Goal: Task Accomplishment & Management: Manage account settings

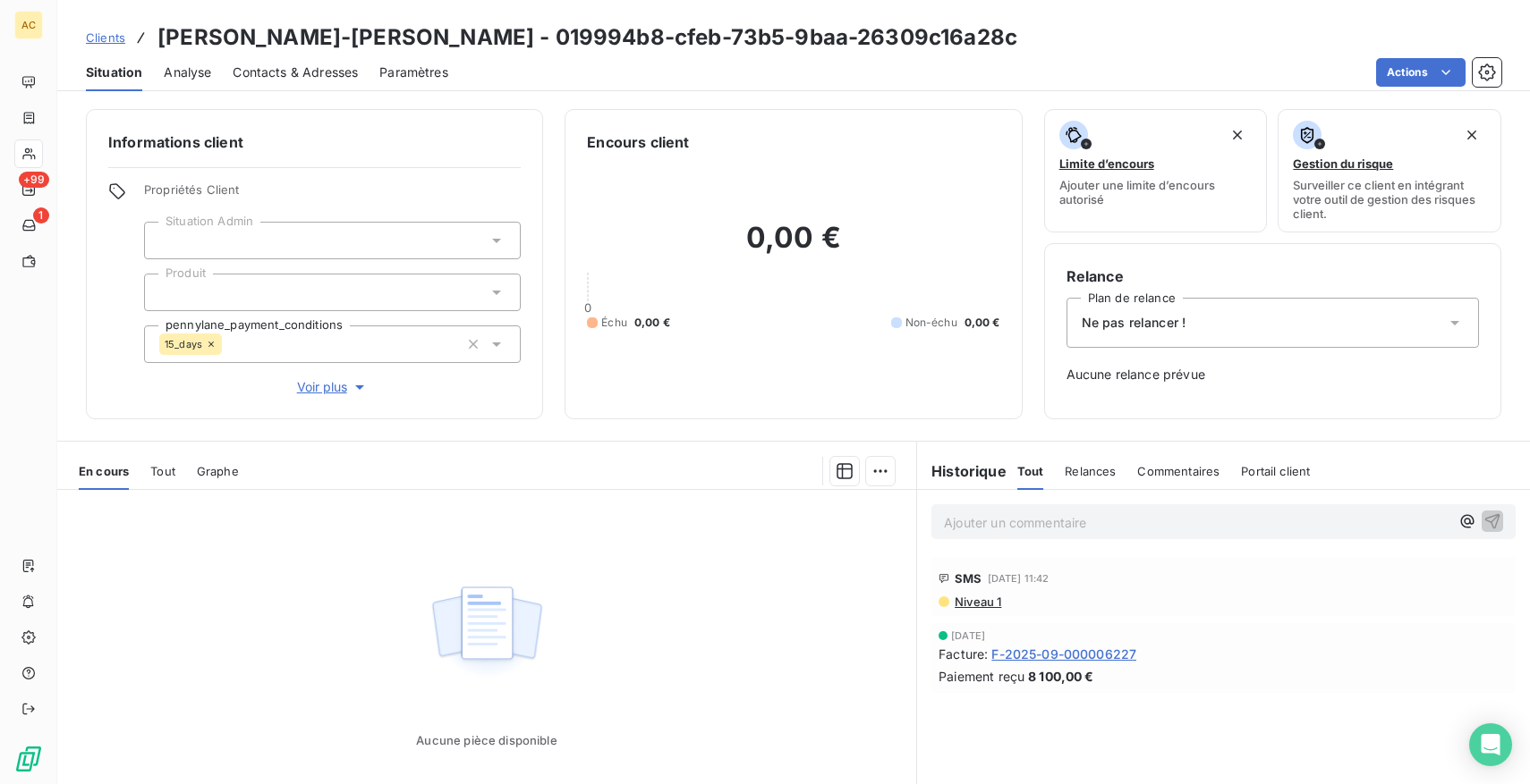
click at [1213, 324] on div "Ne pas relancer !" at bounding box center [1273, 322] width 413 height 50
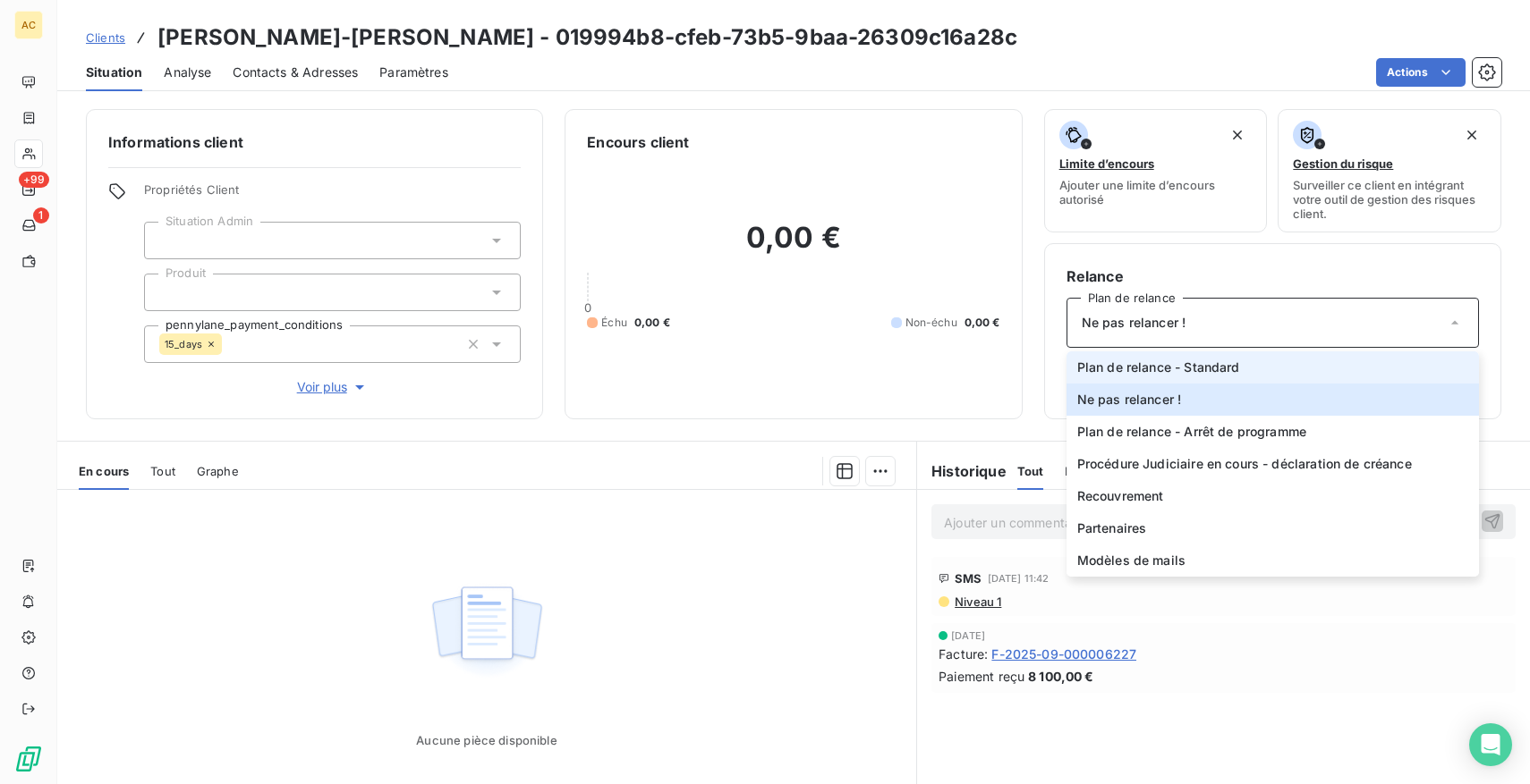
click at [1196, 362] on span "Plan de relance - Standard" at bounding box center [1158, 368] width 162 height 18
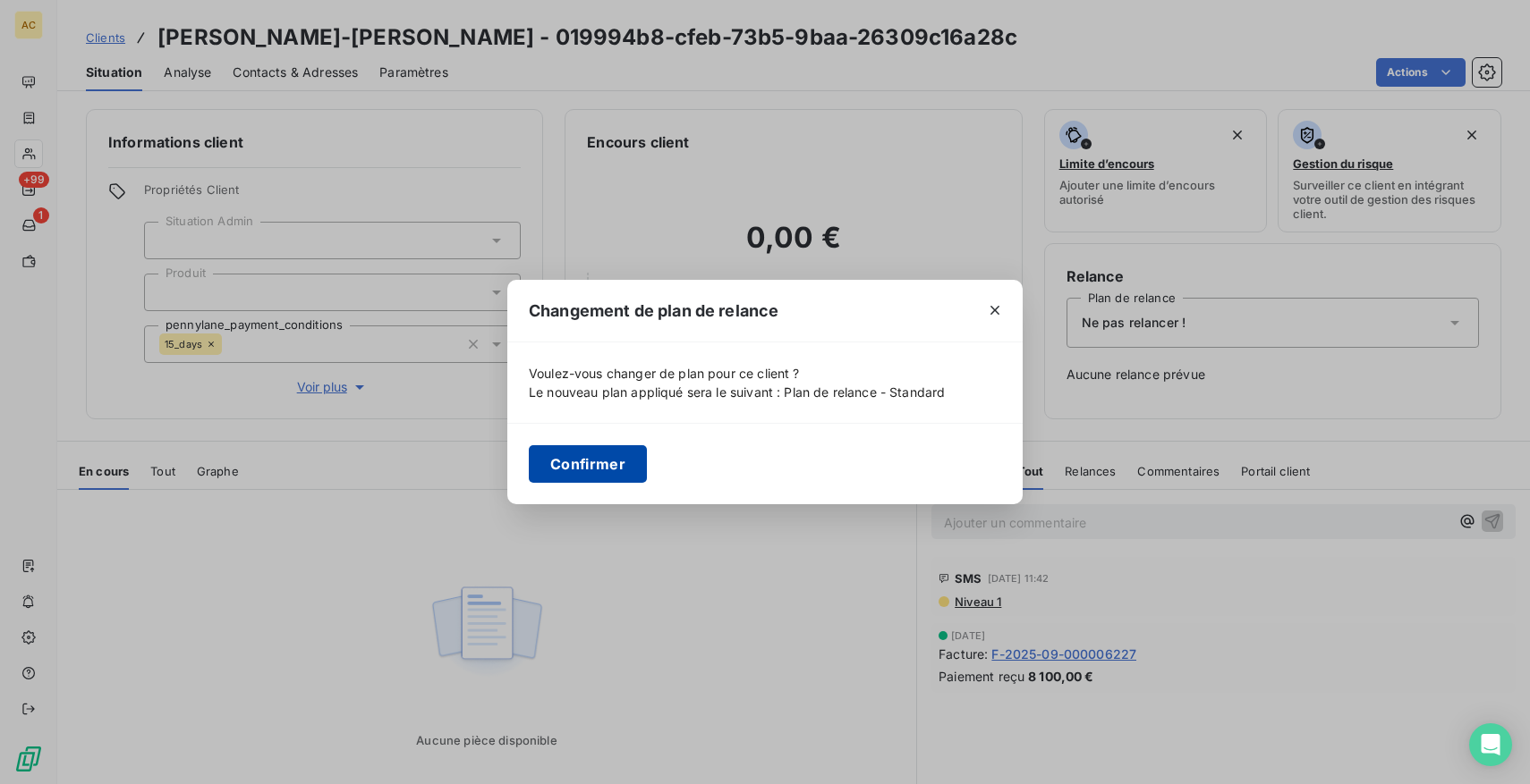
click at [605, 456] on button "Confirmer" at bounding box center [587, 464] width 118 height 37
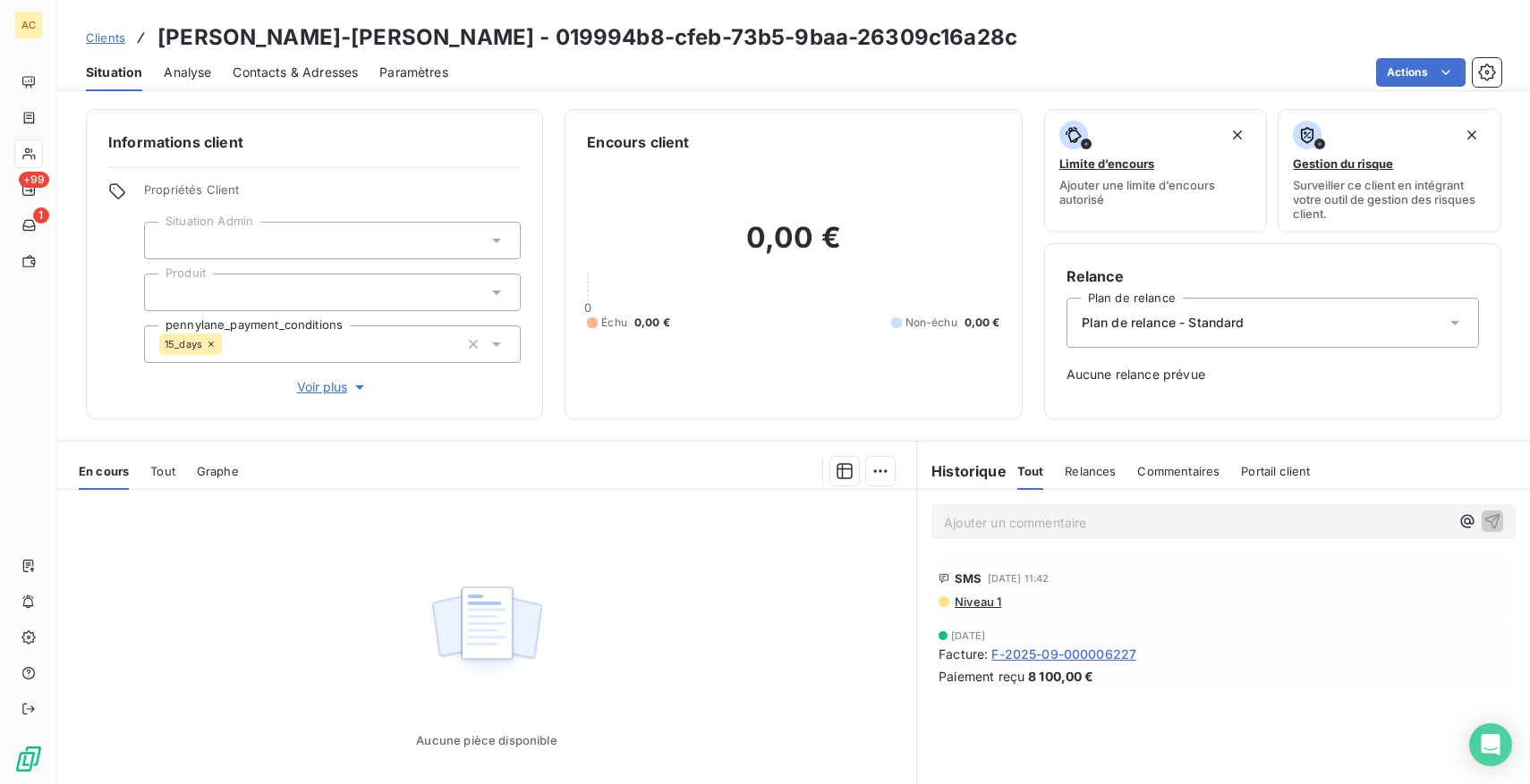
click at [337, 387] on span "Voir plus" at bounding box center [332, 388] width 71 height 18
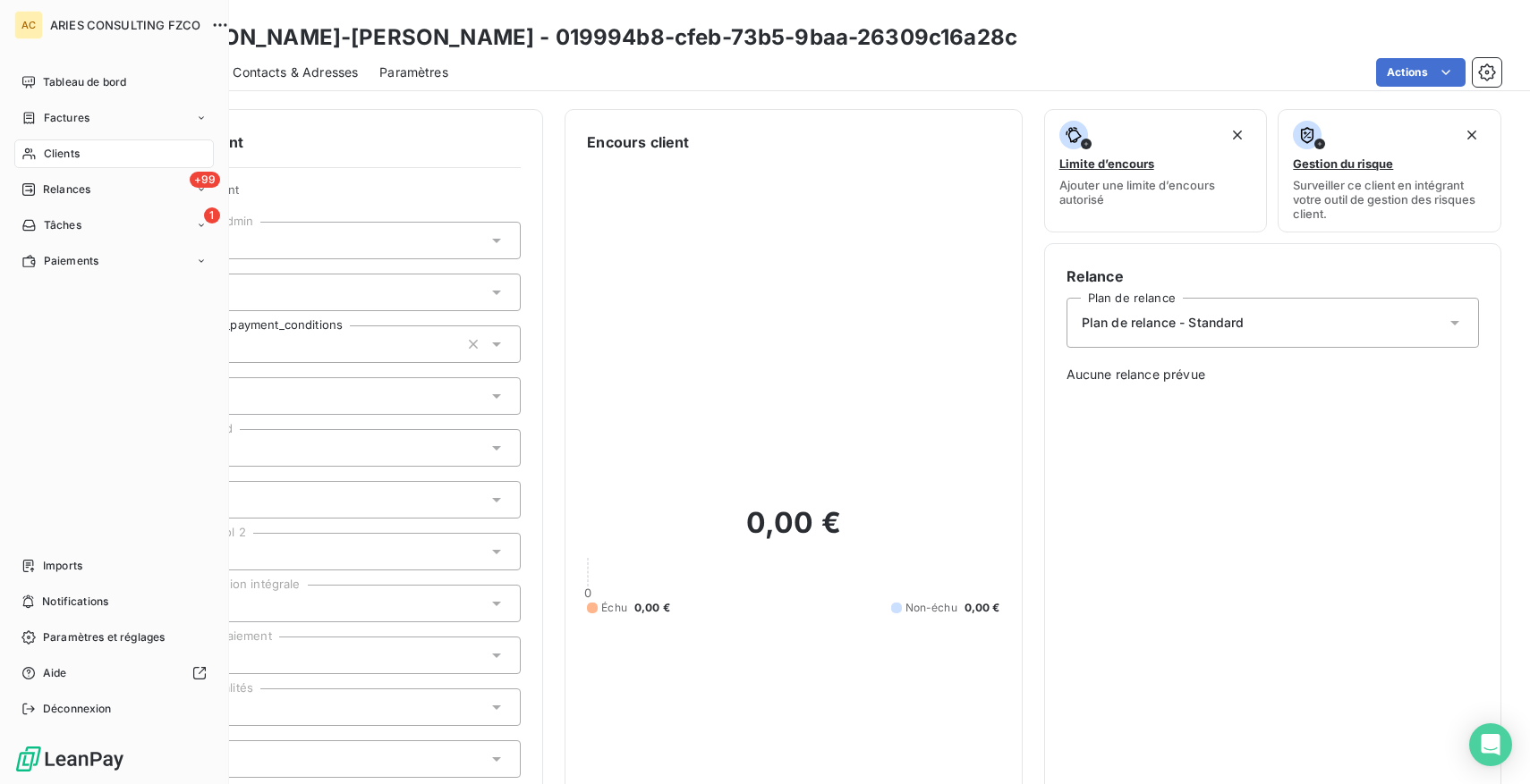
click at [39, 159] on div "Clients" at bounding box center [114, 153] width 200 height 28
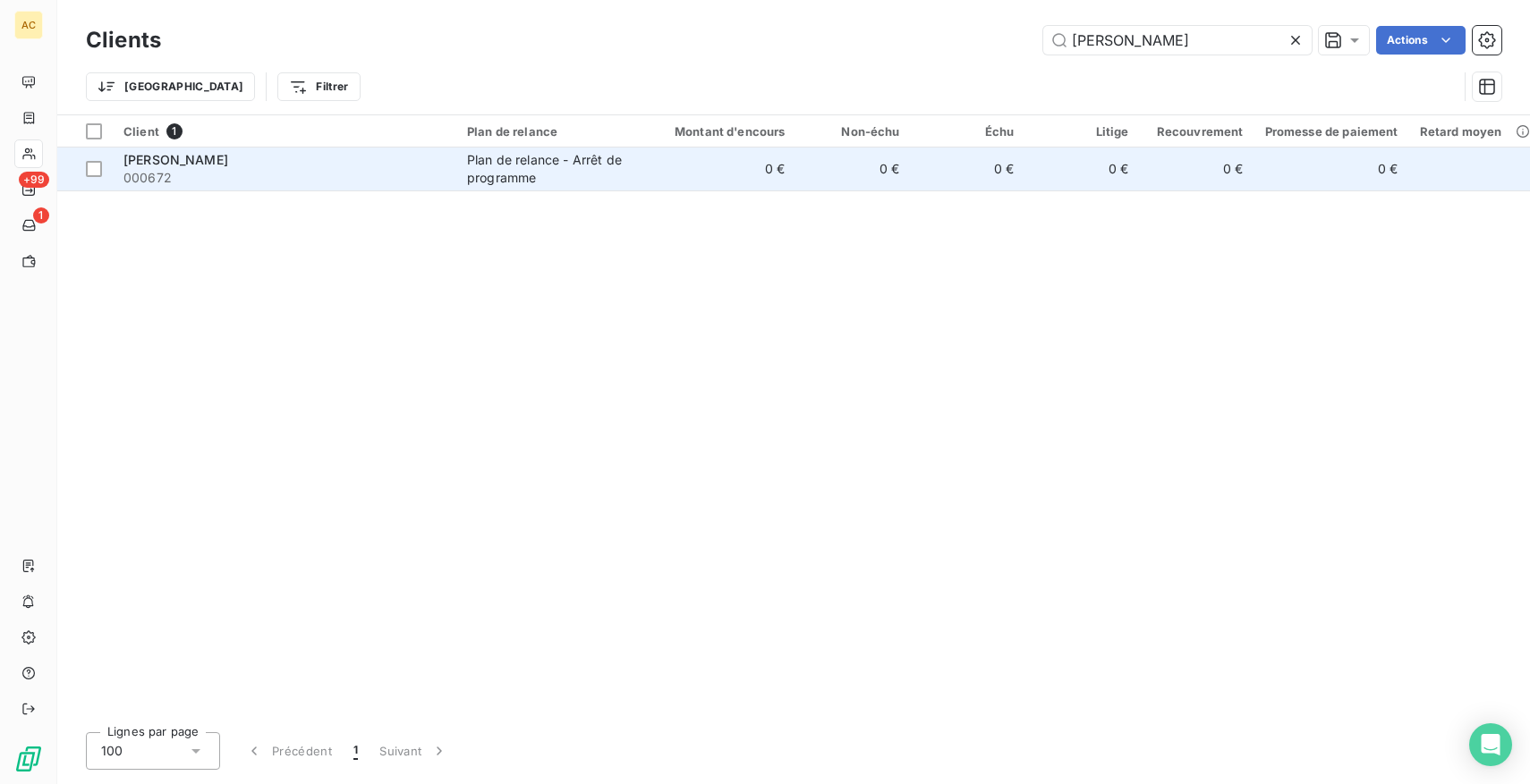
type input "[PERSON_NAME]"
click at [627, 168] on div "Plan de relance - Arrêt de programme" at bounding box center [550, 169] width 164 height 36
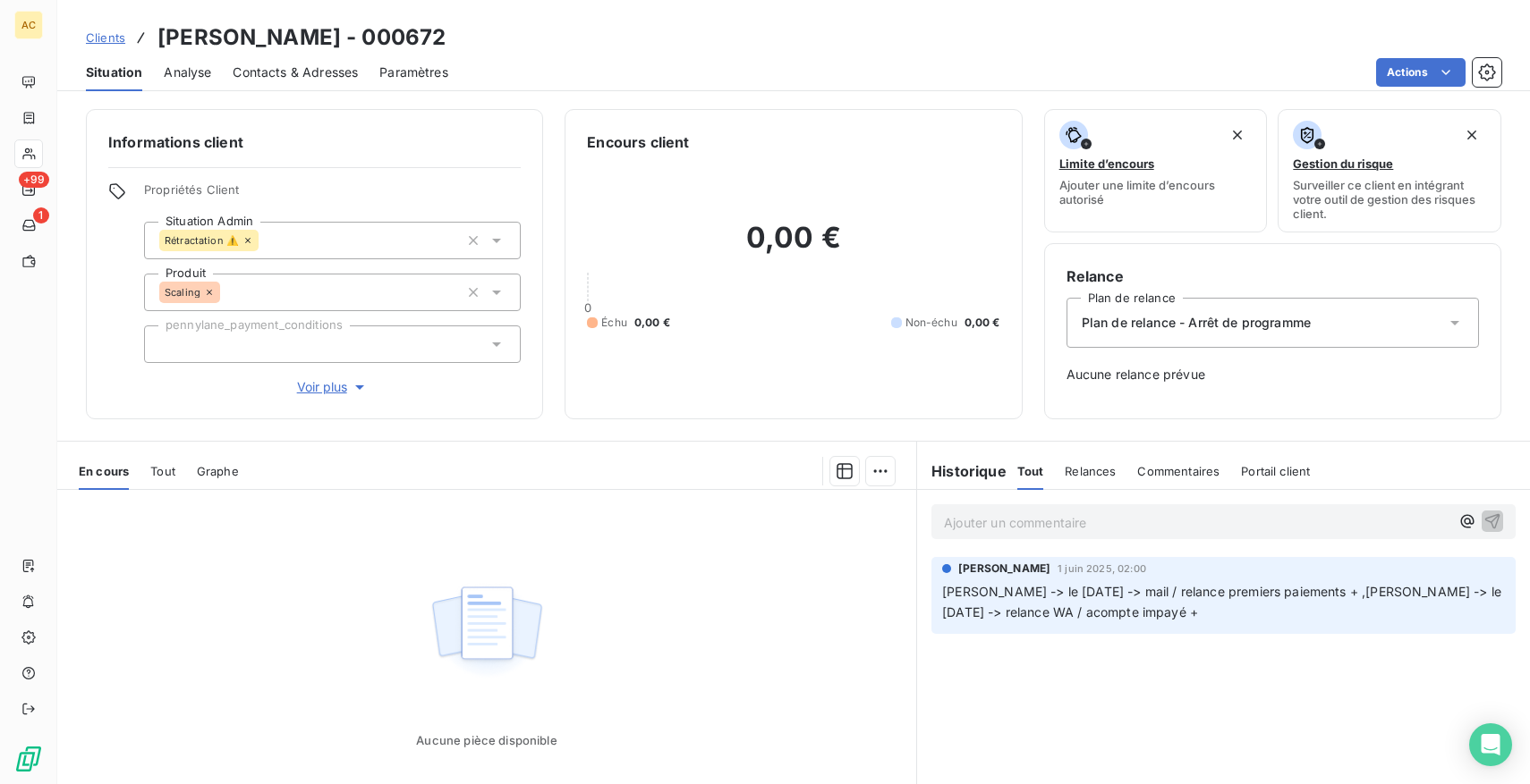
click at [92, 32] on span "Clients" at bounding box center [105, 37] width 39 height 15
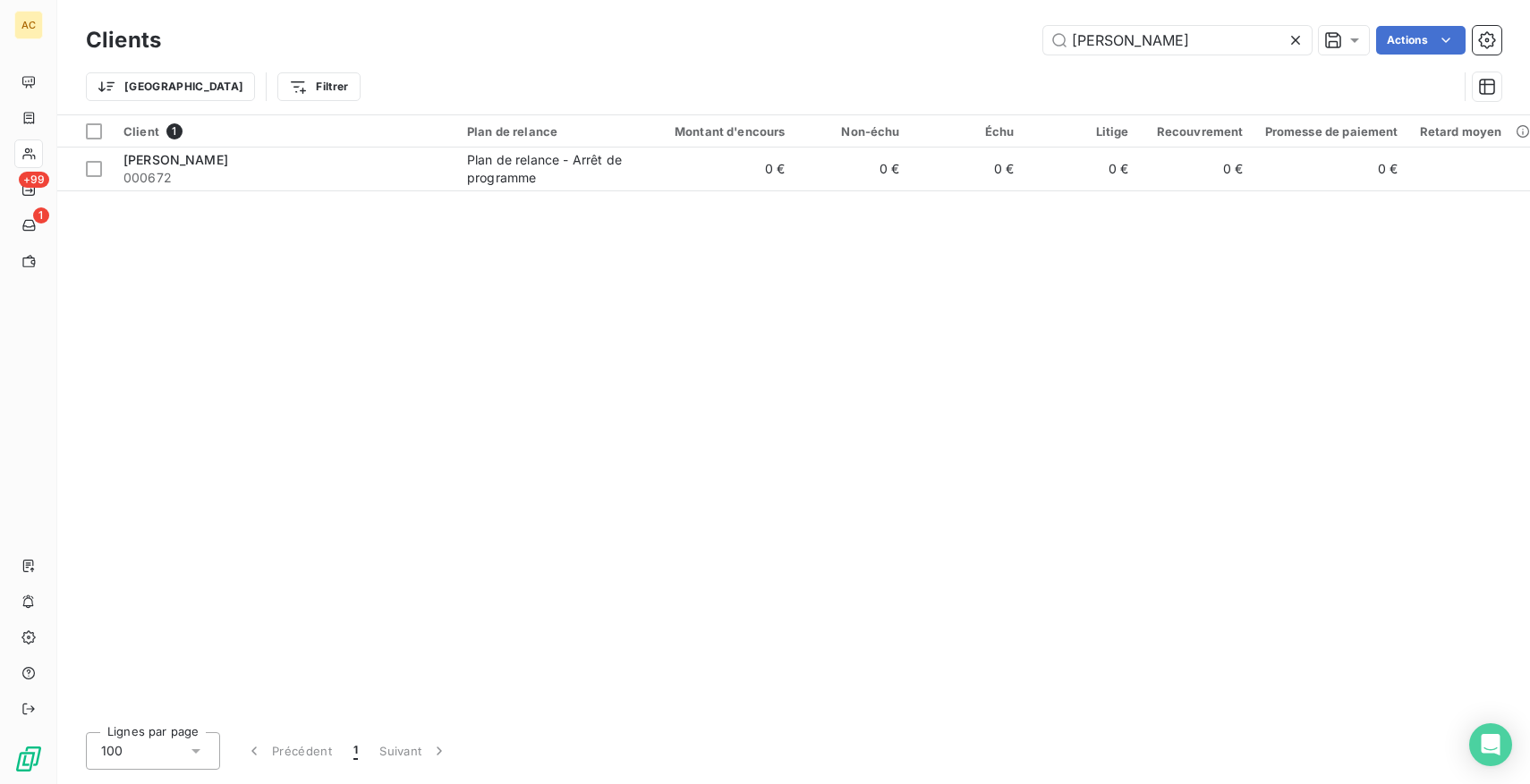
drag, startPoint x: 1103, startPoint y: 46, endPoint x: 985, endPoint y: 40, distance: 118.2
click at [985, 40] on div "liza Actions" at bounding box center [842, 39] width 1319 height 28
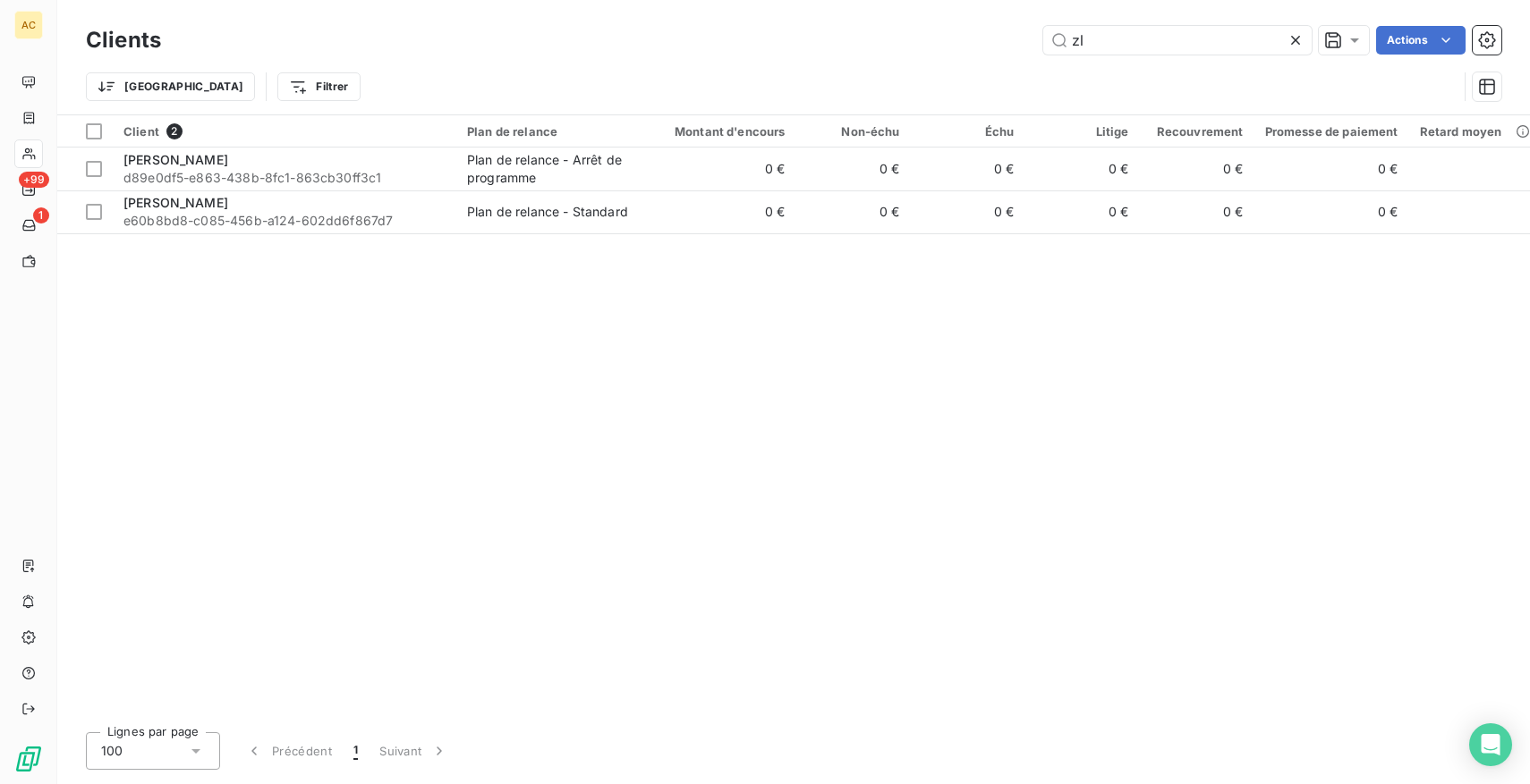
type input "z"
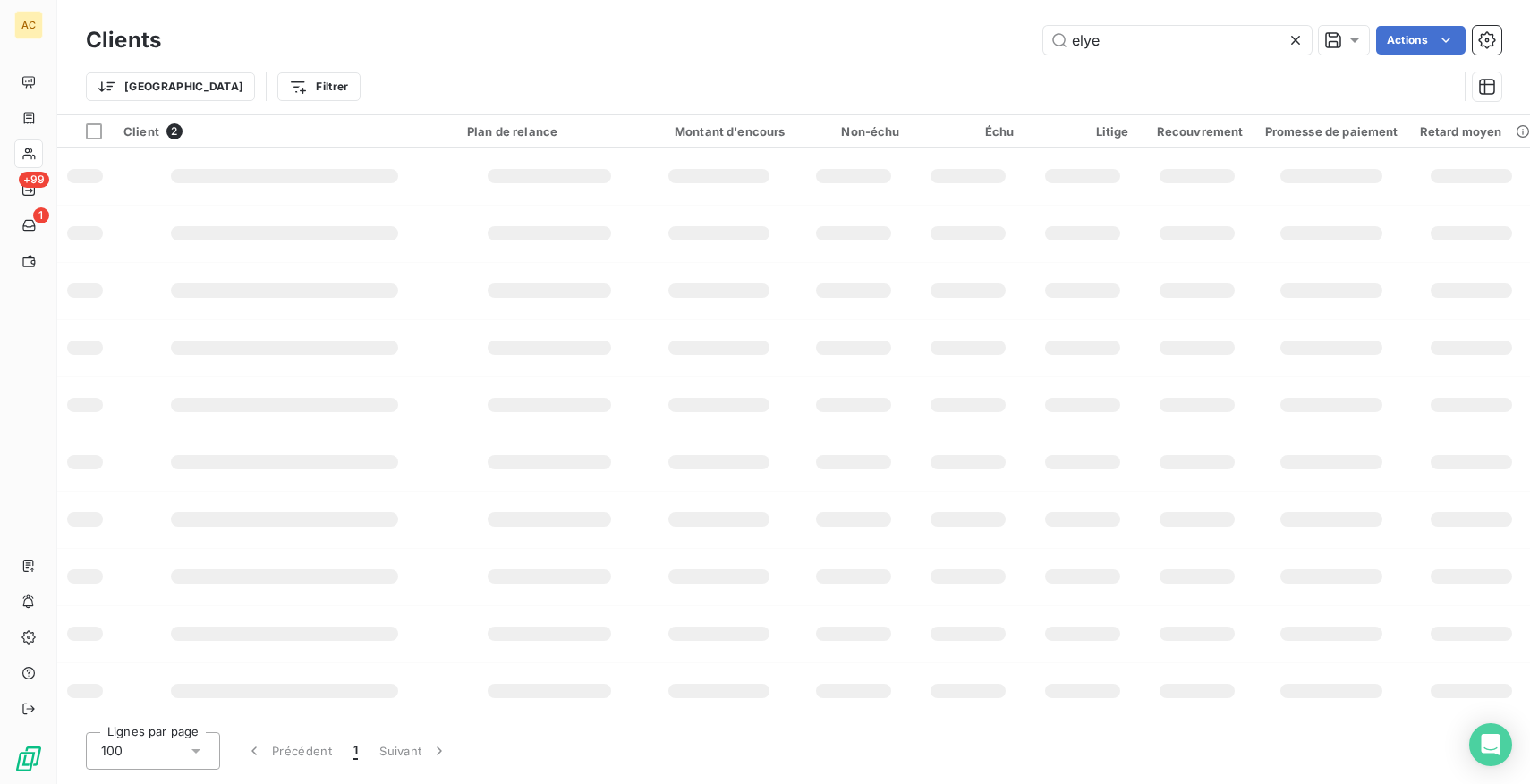
type input "elyes"
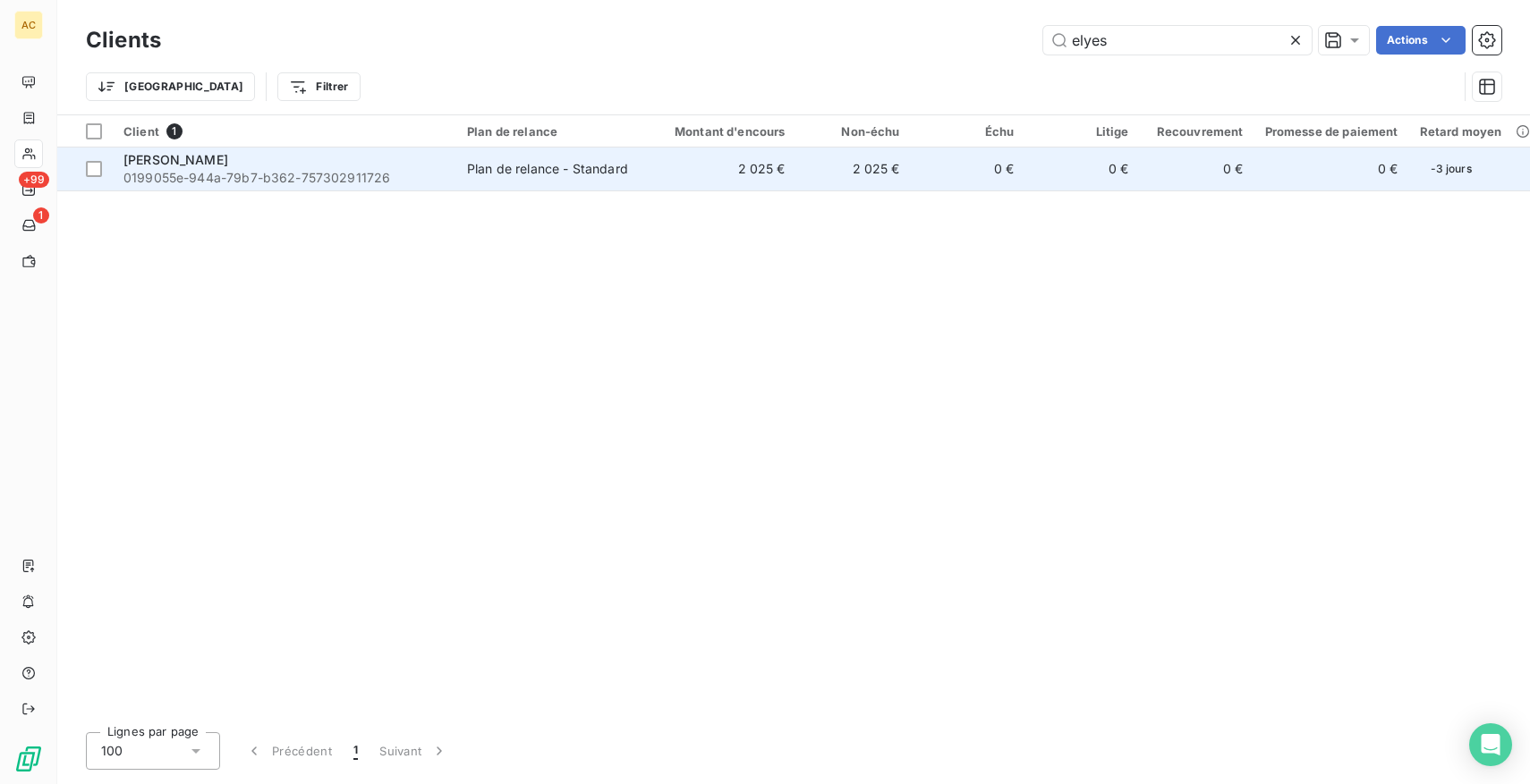
click at [288, 171] on span "0199055e-944a-79b7-b362-757302911726" at bounding box center [284, 178] width 322 height 18
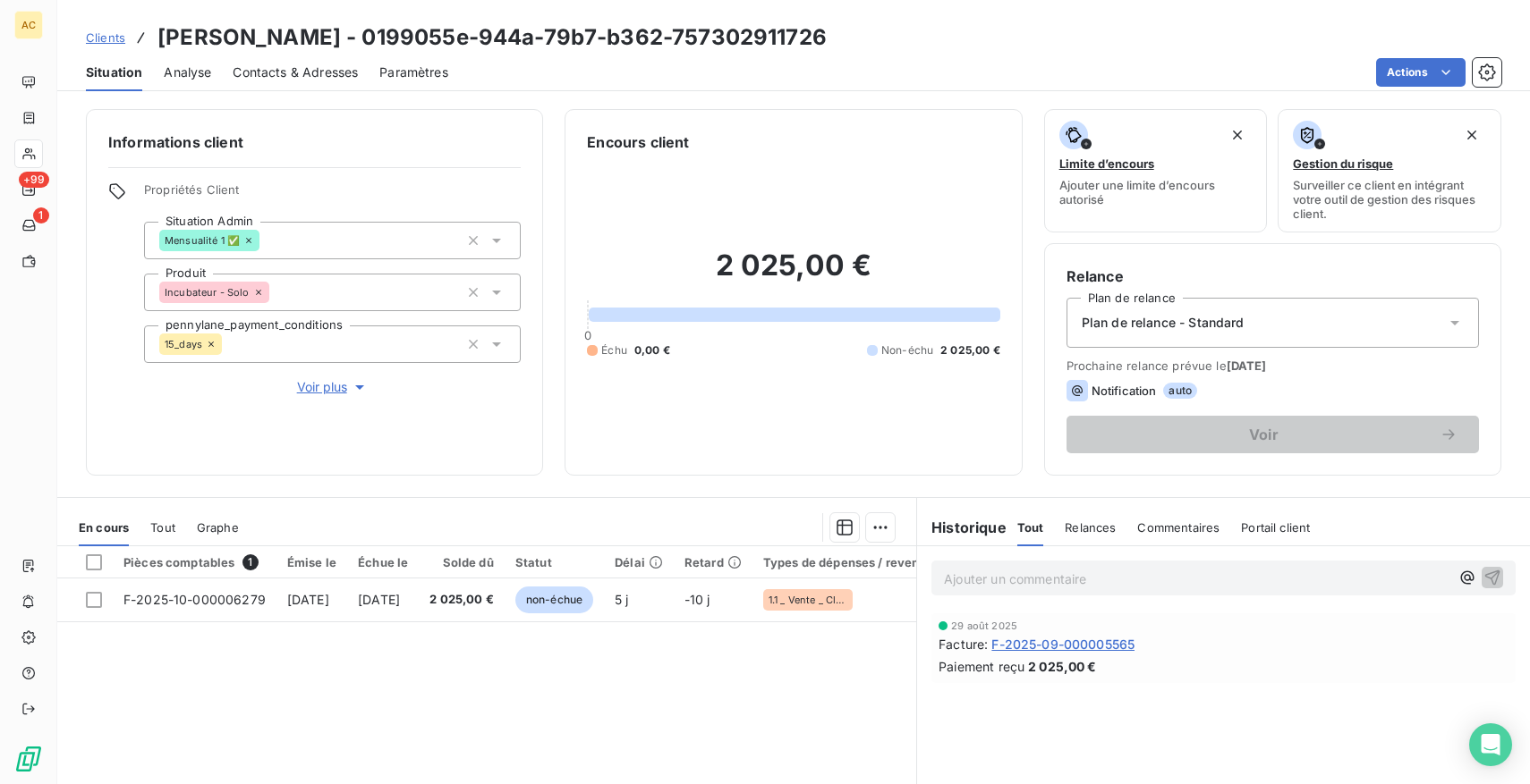
click at [179, 528] on div "En cours Tout Graphe" at bounding box center [487, 528] width 859 height 37
click at [173, 528] on span "Tout" at bounding box center [162, 528] width 25 height 15
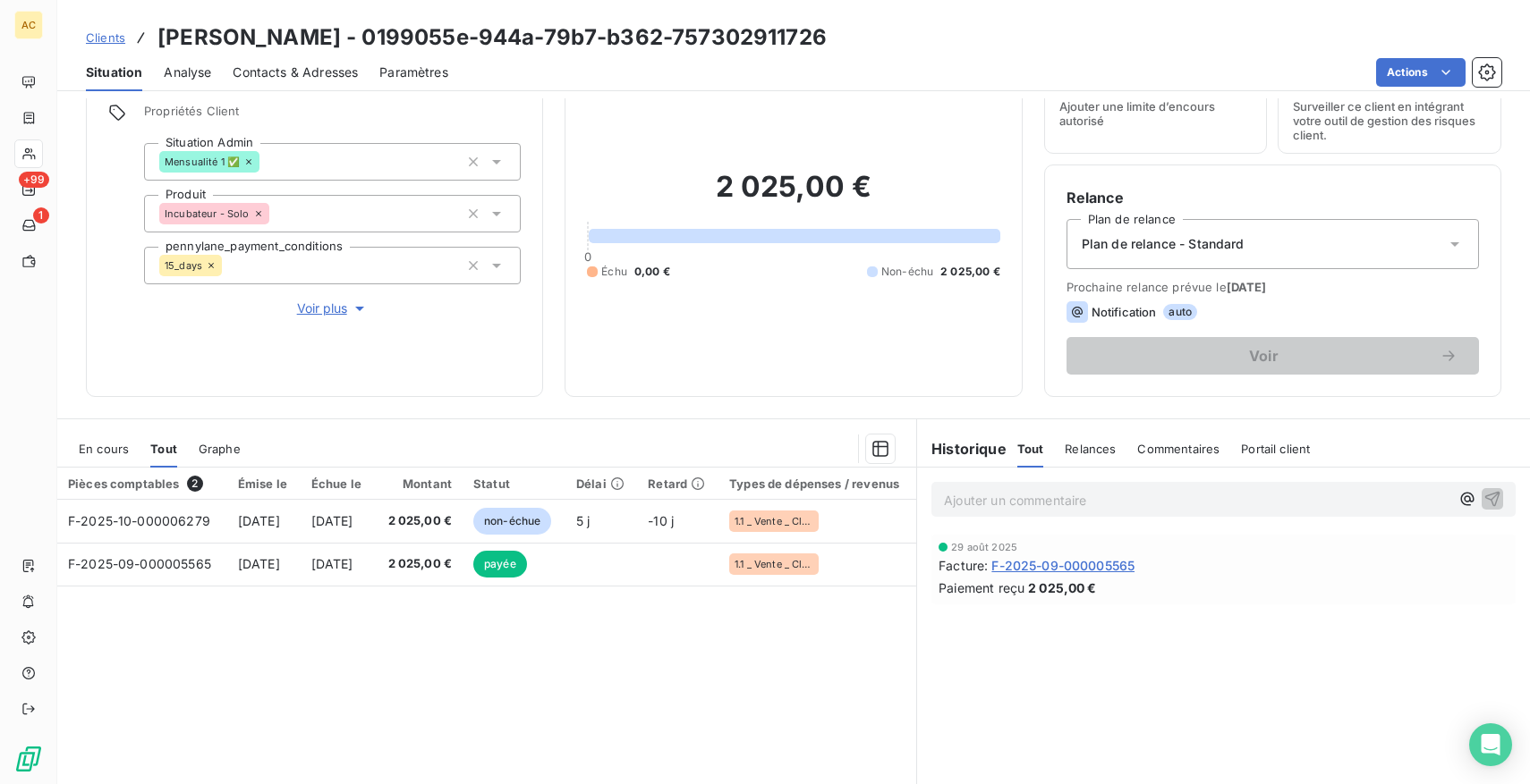
scroll to position [93, 0]
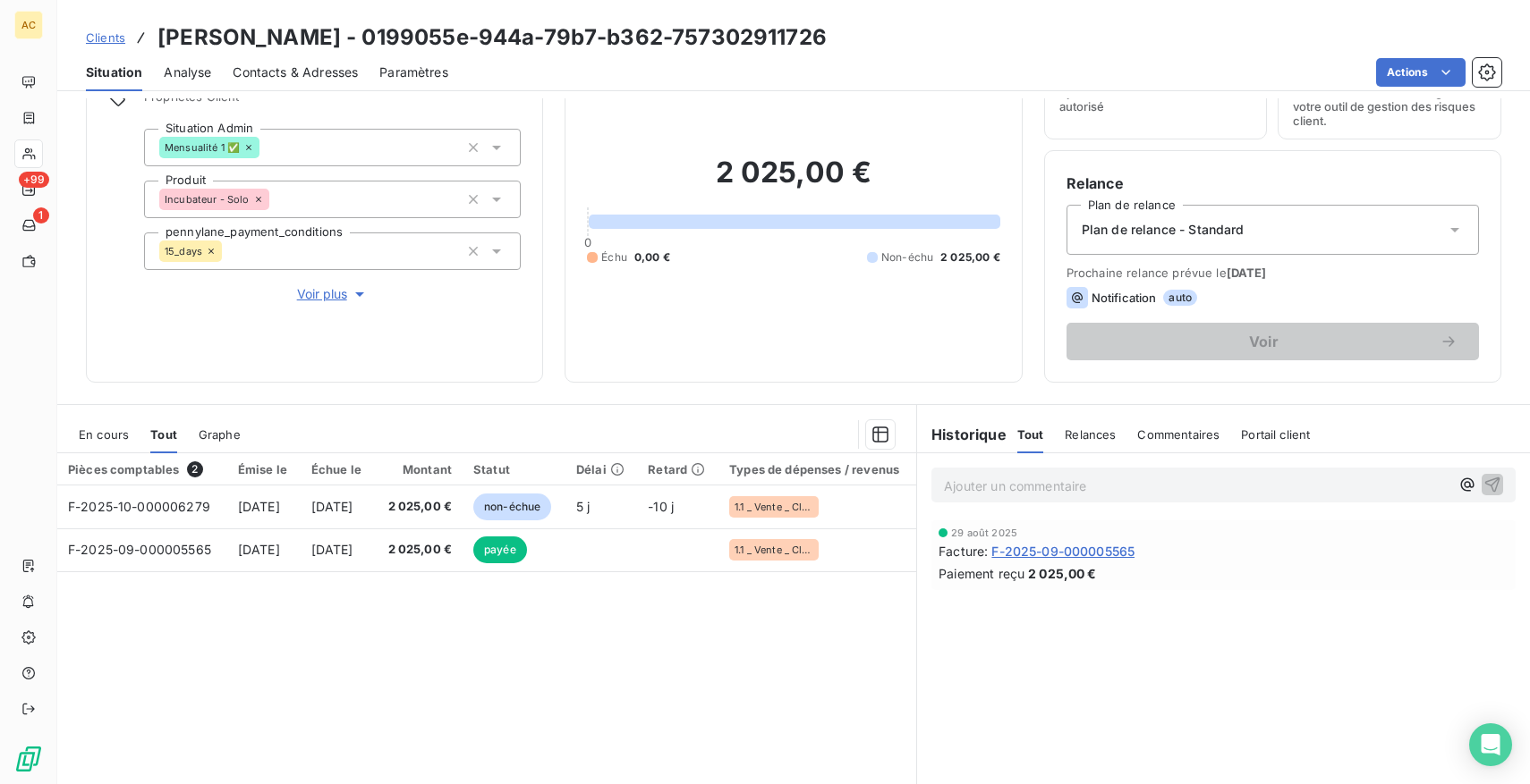
click at [119, 36] on span "Clients" at bounding box center [105, 37] width 39 height 15
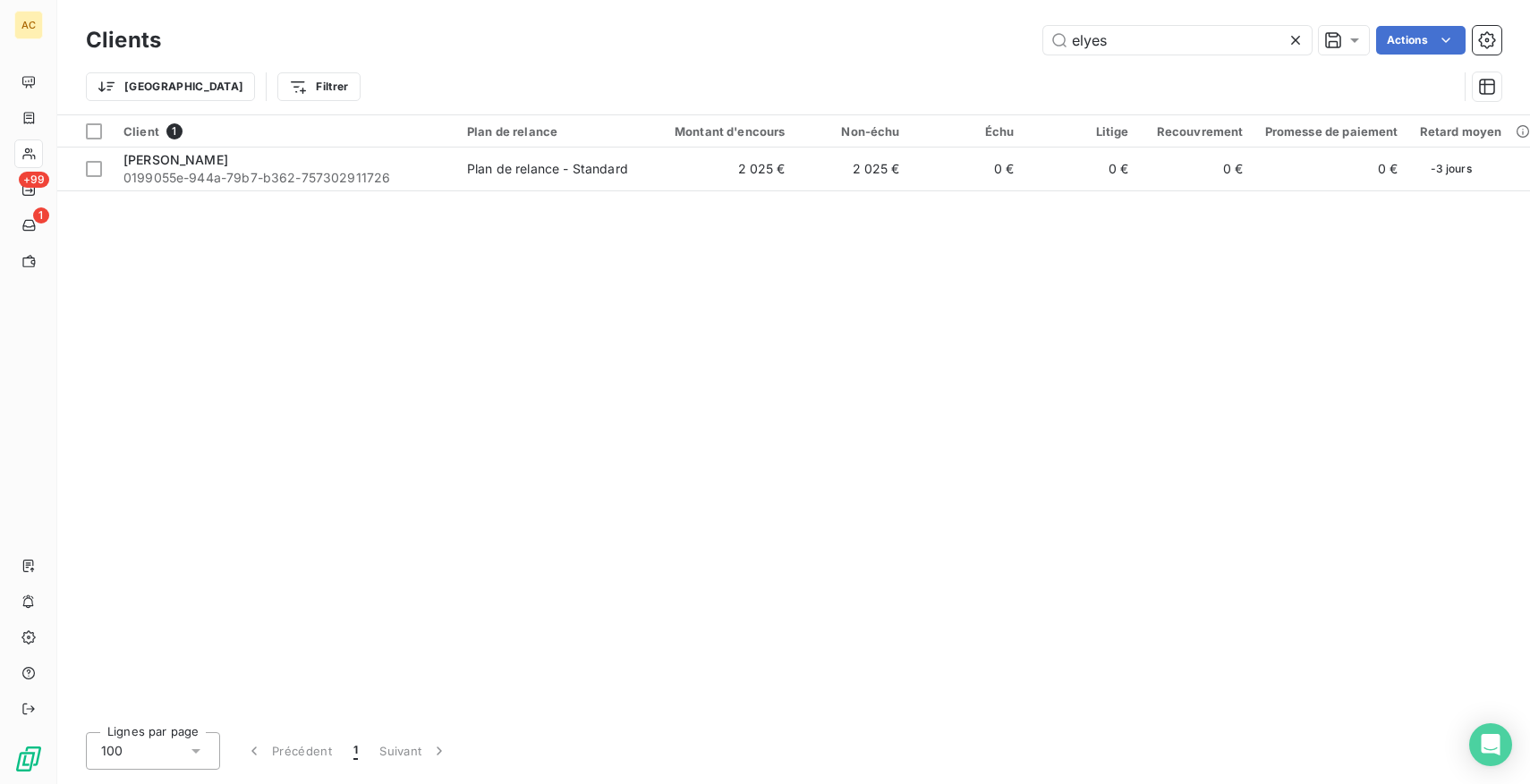
drag, startPoint x: 1152, startPoint y: 43, endPoint x: 955, endPoint y: 43, distance: 197.0
click at [955, 43] on div "elyes Actions" at bounding box center [842, 39] width 1319 height 28
drag, startPoint x: 1159, startPoint y: 35, endPoint x: 916, endPoint y: 45, distance: 243.2
click at [916, 45] on div "le grand Actions" at bounding box center [842, 39] width 1319 height 28
drag, startPoint x: 1161, startPoint y: 37, endPoint x: 809, endPoint y: 16, distance: 352.6
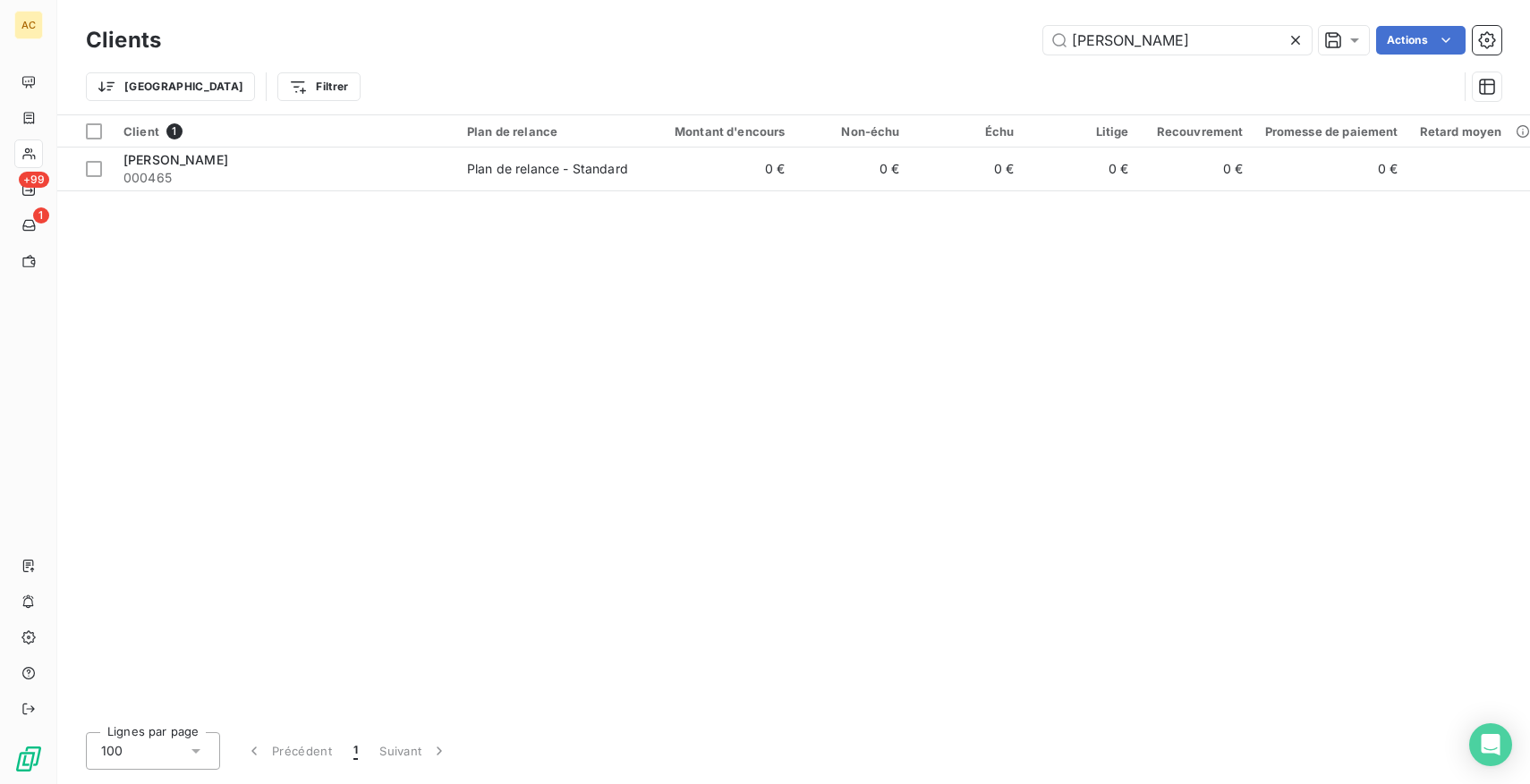
click at [810, 16] on div "Clients [PERSON_NAME] Actions Trier Filtrer" at bounding box center [793, 57] width 1472 height 114
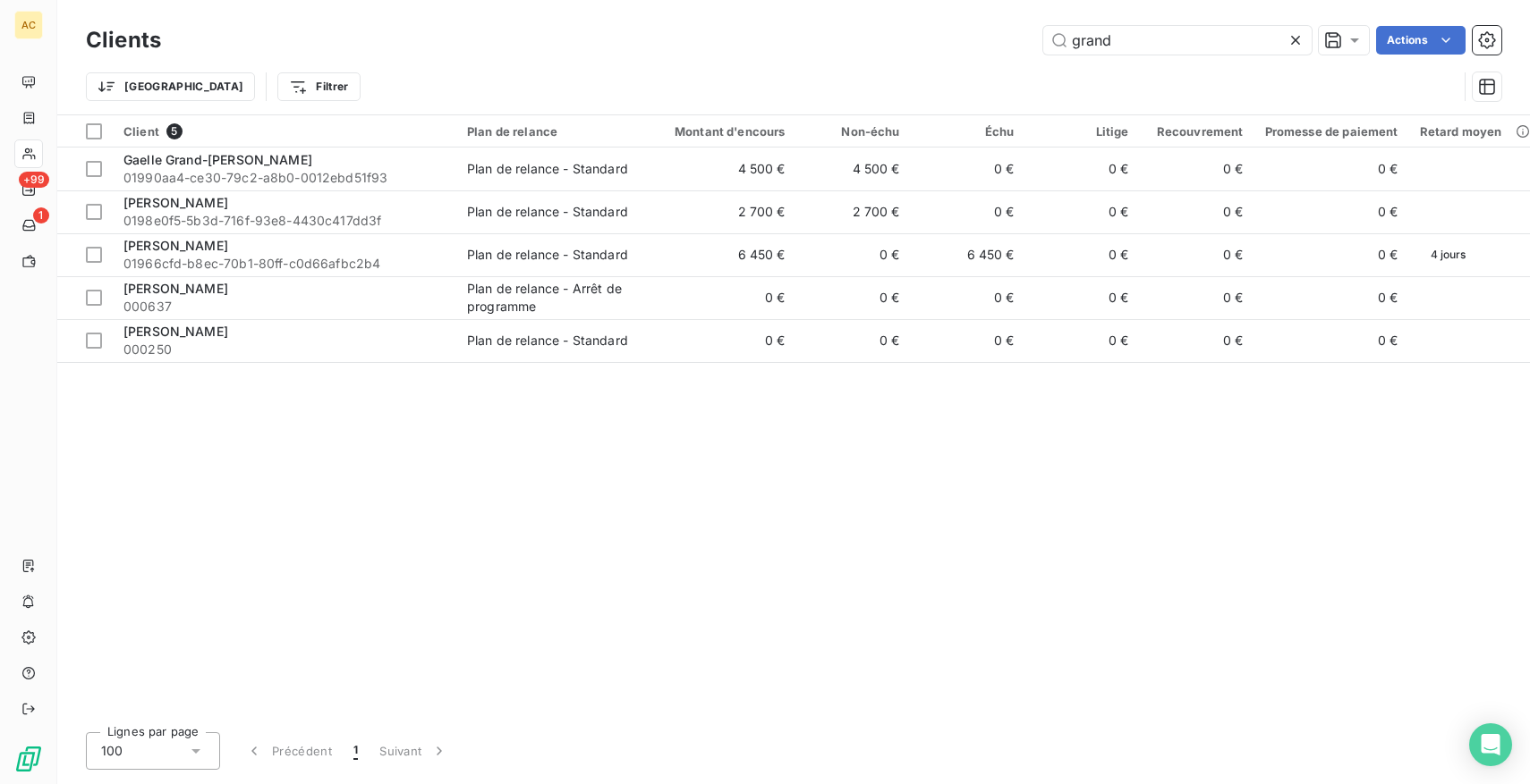
type input "grand"
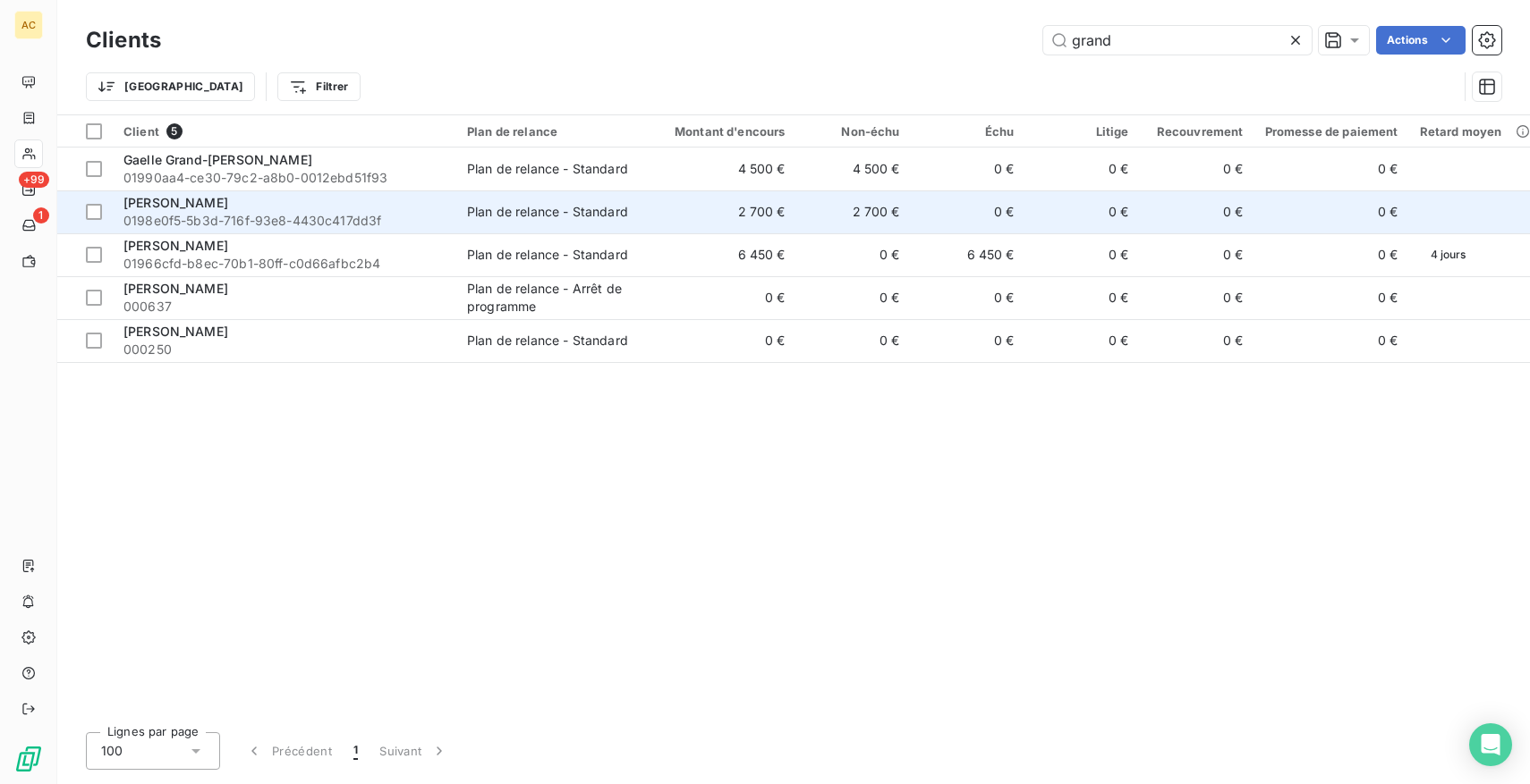
click at [466, 207] on td "Plan de relance - Standard" at bounding box center [550, 212] width 186 height 43
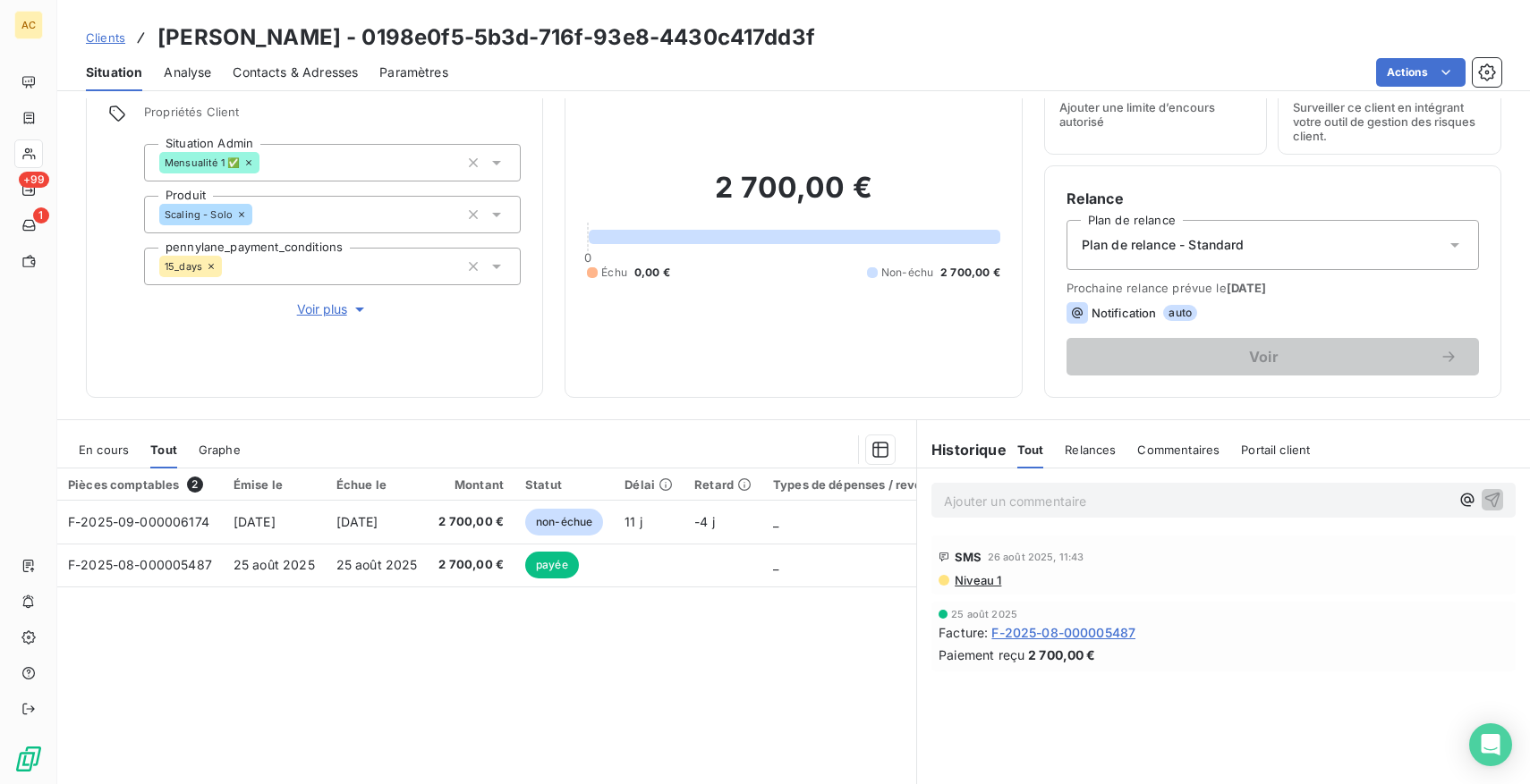
scroll to position [78, 0]
click at [124, 37] on span "Clients" at bounding box center [105, 37] width 39 height 15
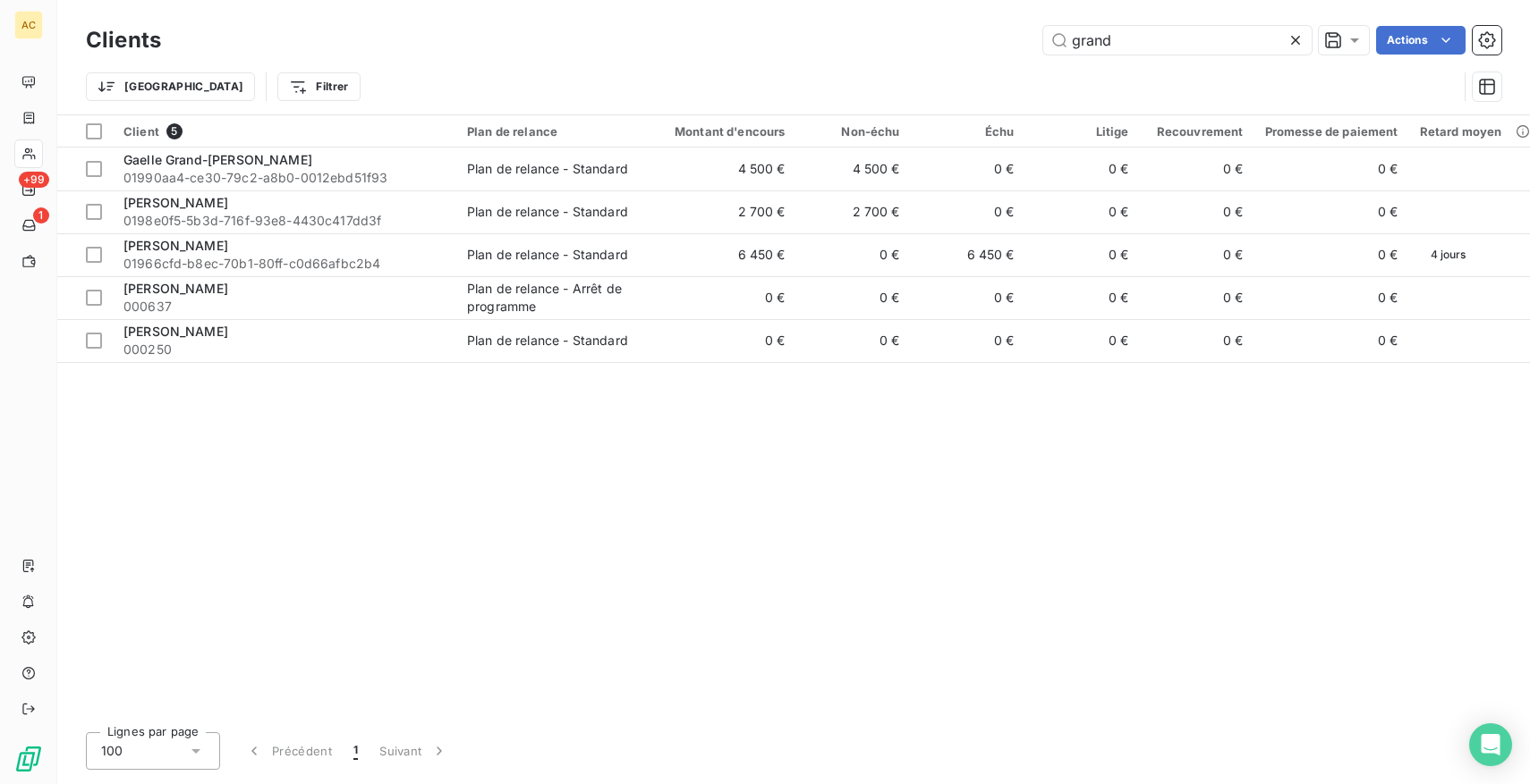
drag, startPoint x: 1164, startPoint y: 53, endPoint x: 988, endPoint y: 27, distance: 177.9
click at [989, 28] on div "grand Actions" at bounding box center [842, 39] width 1319 height 28
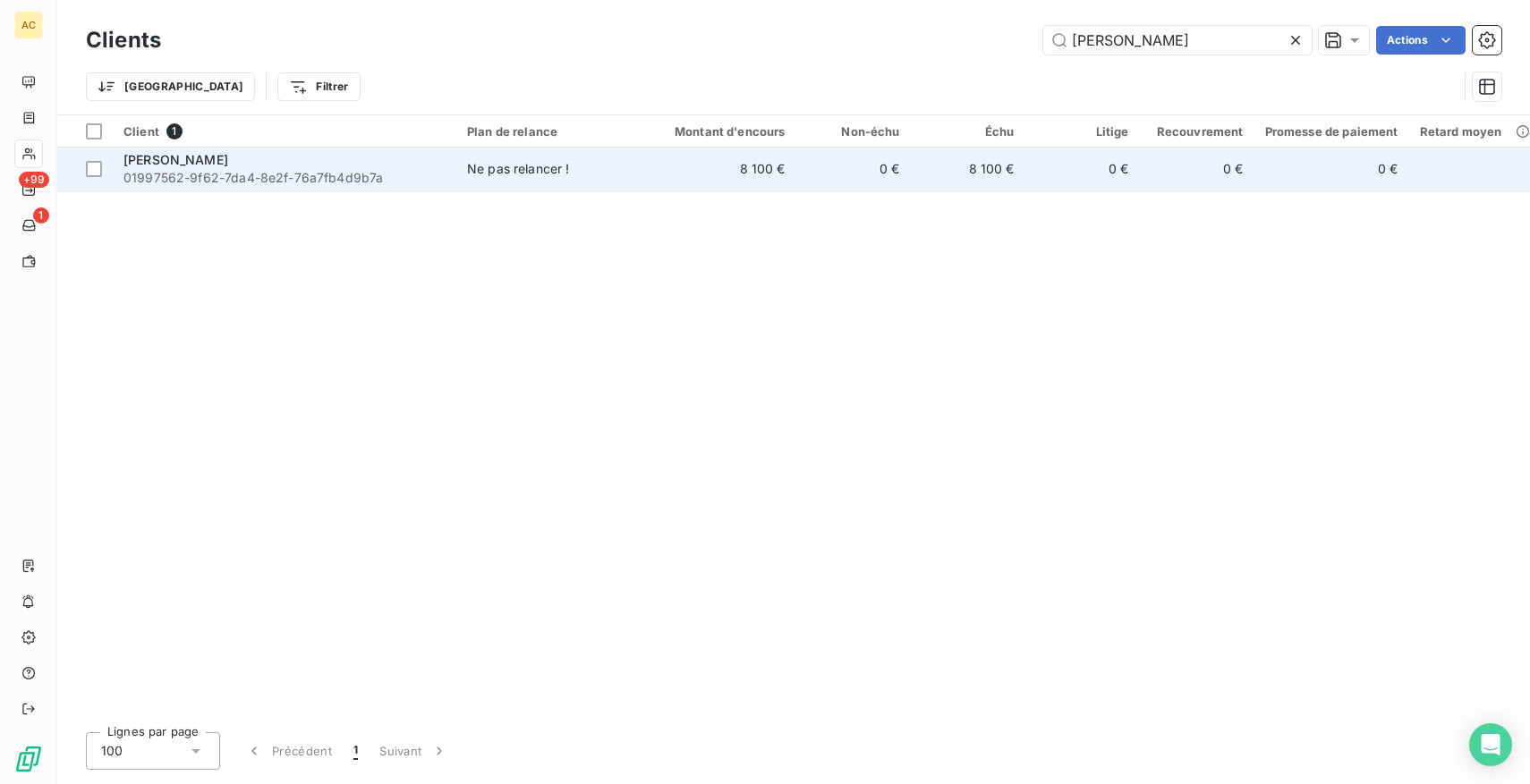
type input "[PERSON_NAME]"
click at [237, 164] on div "[PERSON_NAME]" at bounding box center [284, 161] width 322 height 18
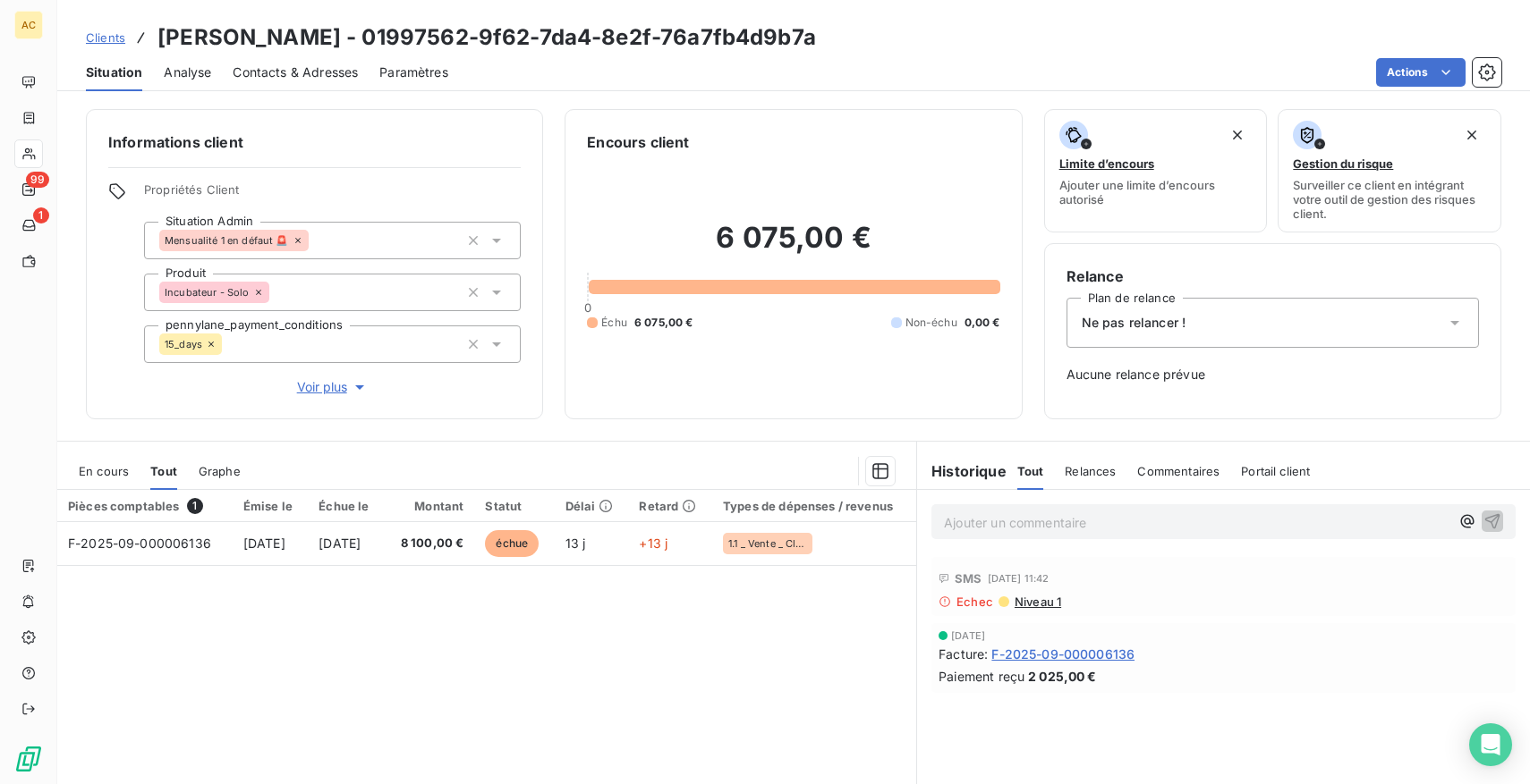
click at [102, 33] on span "Clients" at bounding box center [105, 37] width 39 height 15
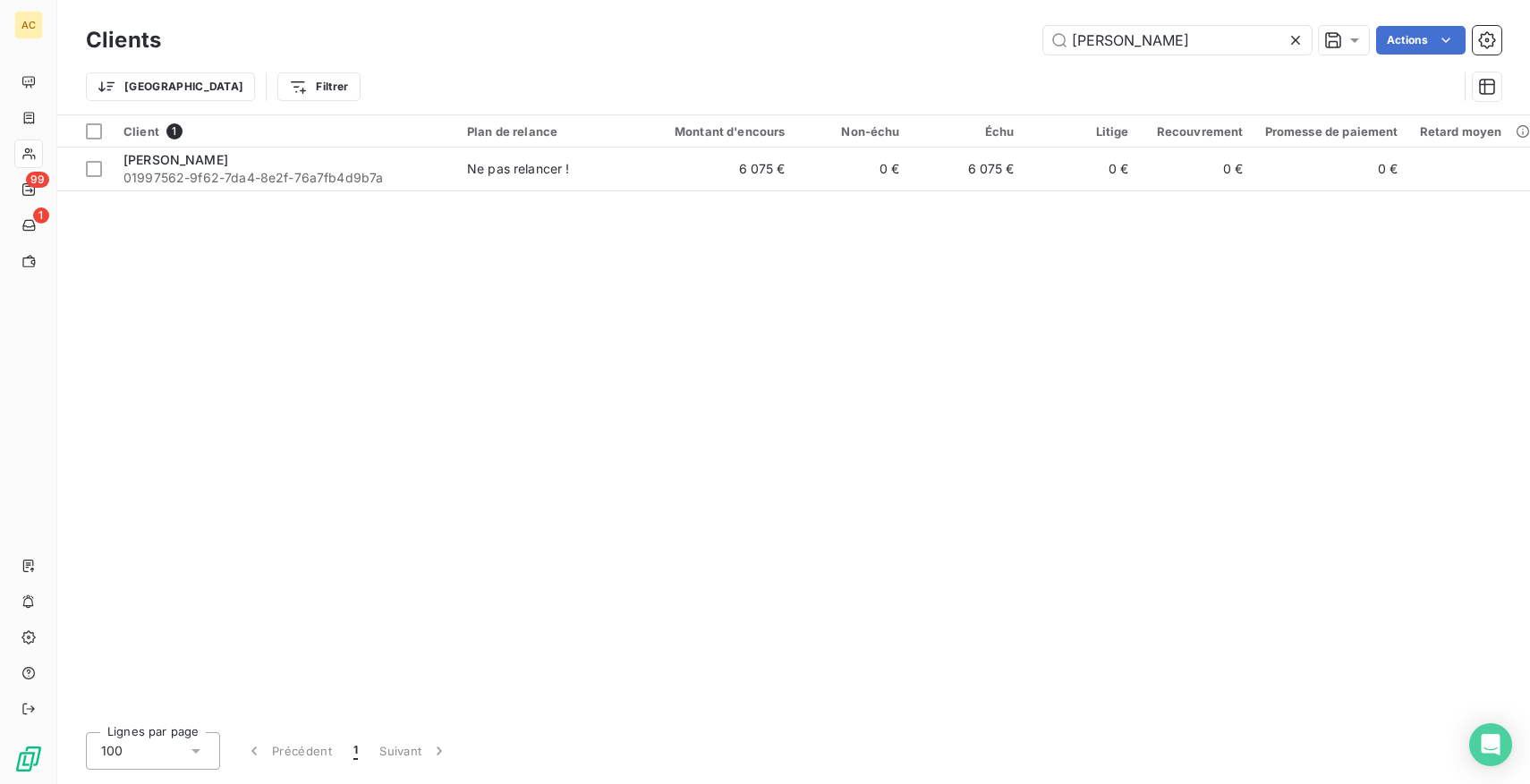
drag, startPoint x: 1117, startPoint y: 47, endPoint x: 965, endPoint y: 36, distance: 152.4
click at [965, 36] on div "[PERSON_NAME] Actions" at bounding box center [842, 39] width 1319 height 28
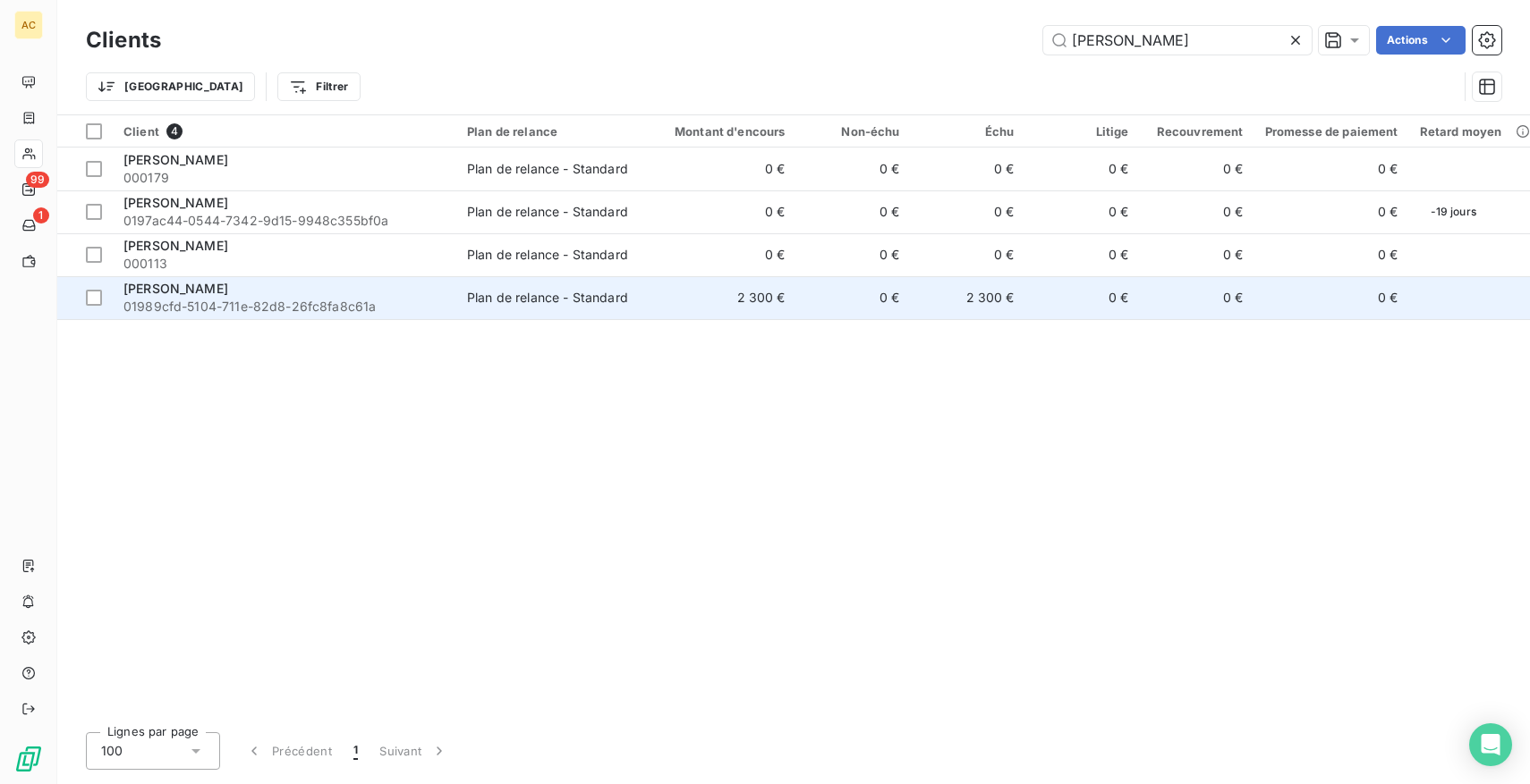
type input "[PERSON_NAME]"
click at [288, 298] on span "01989cfd-5104-711e-82d8-26fc8fa8c61a" at bounding box center [284, 307] width 322 height 18
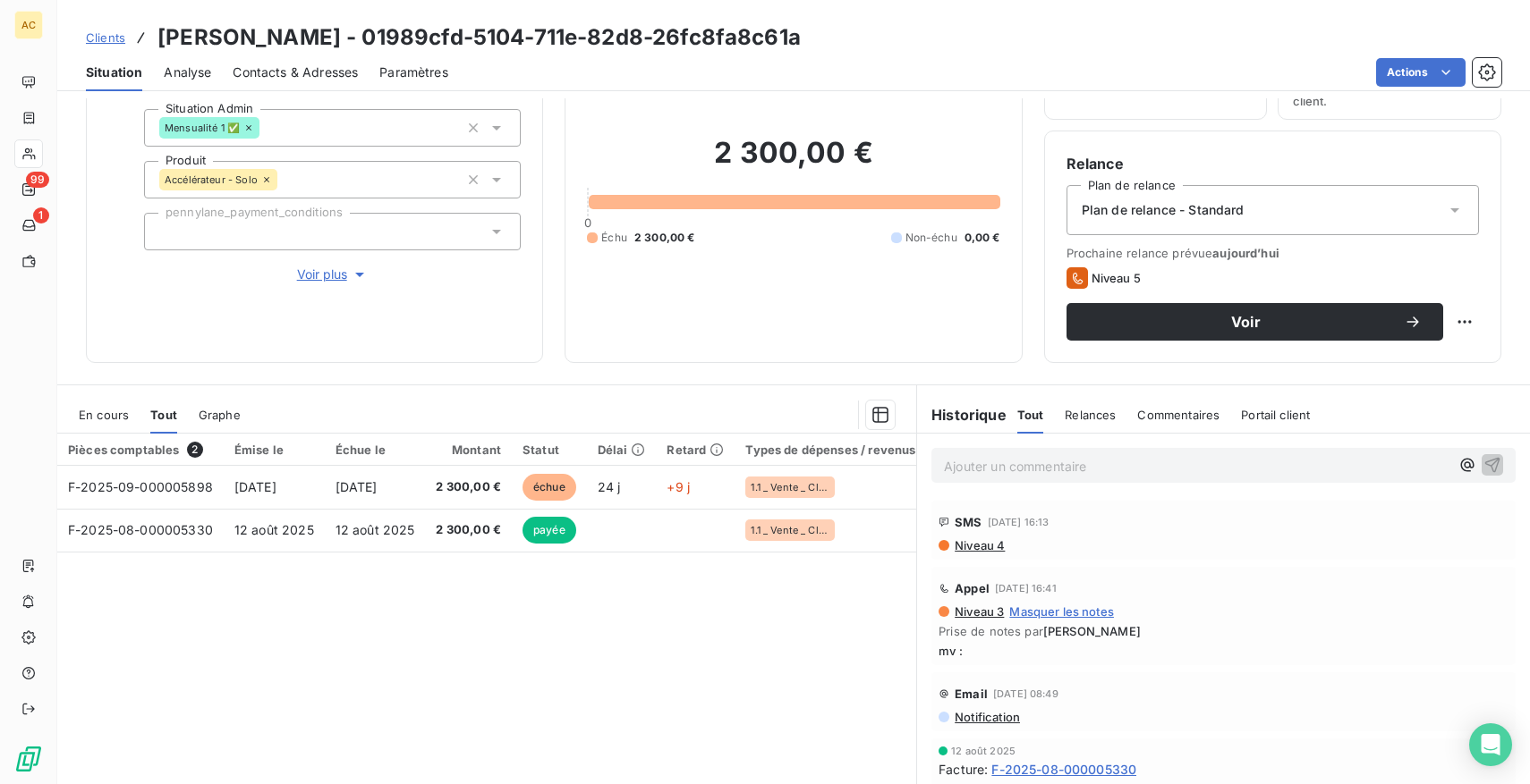
scroll to position [160, 0]
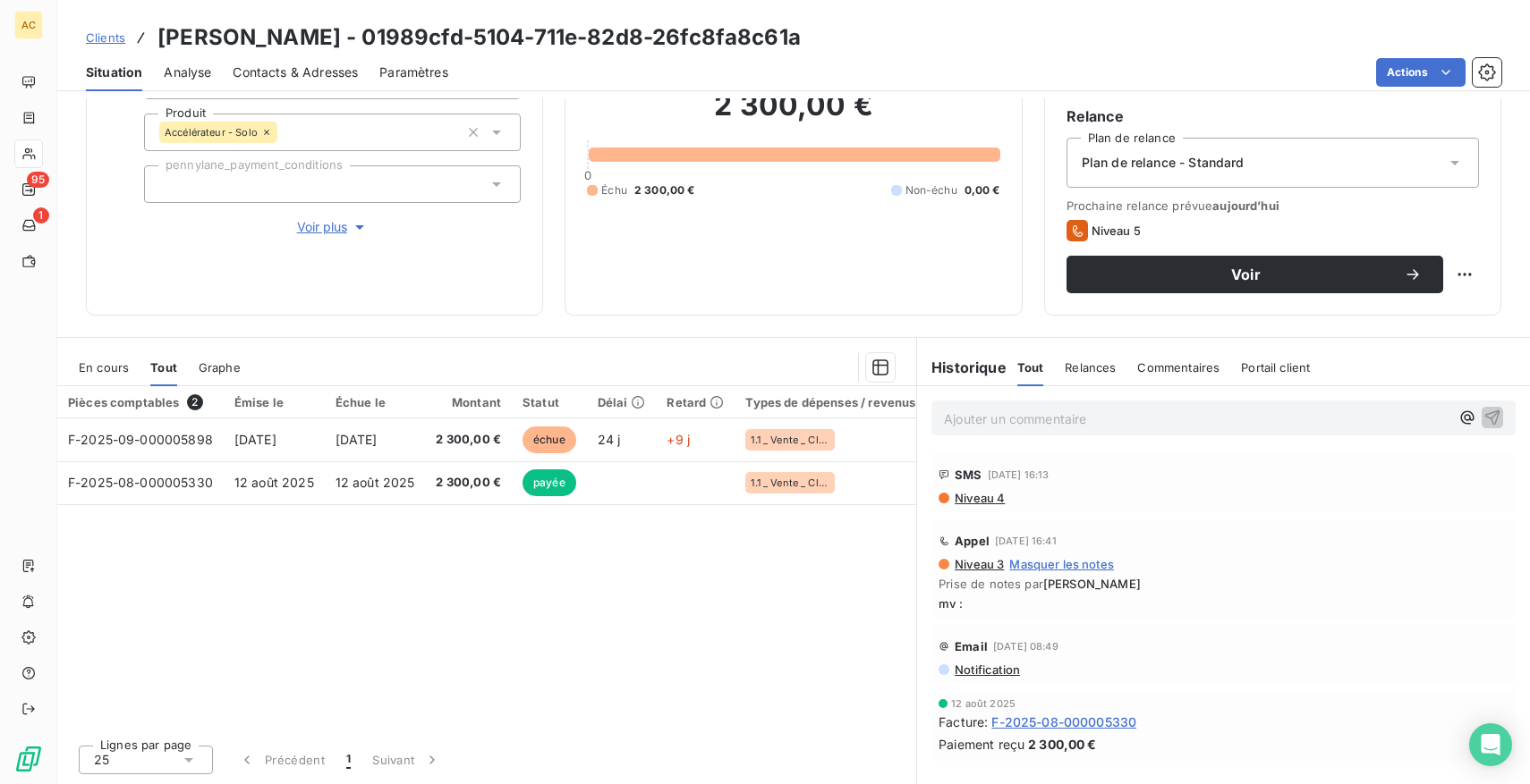
click at [108, 34] on span "Clients" at bounding box center [105, 37] width 39 height 15
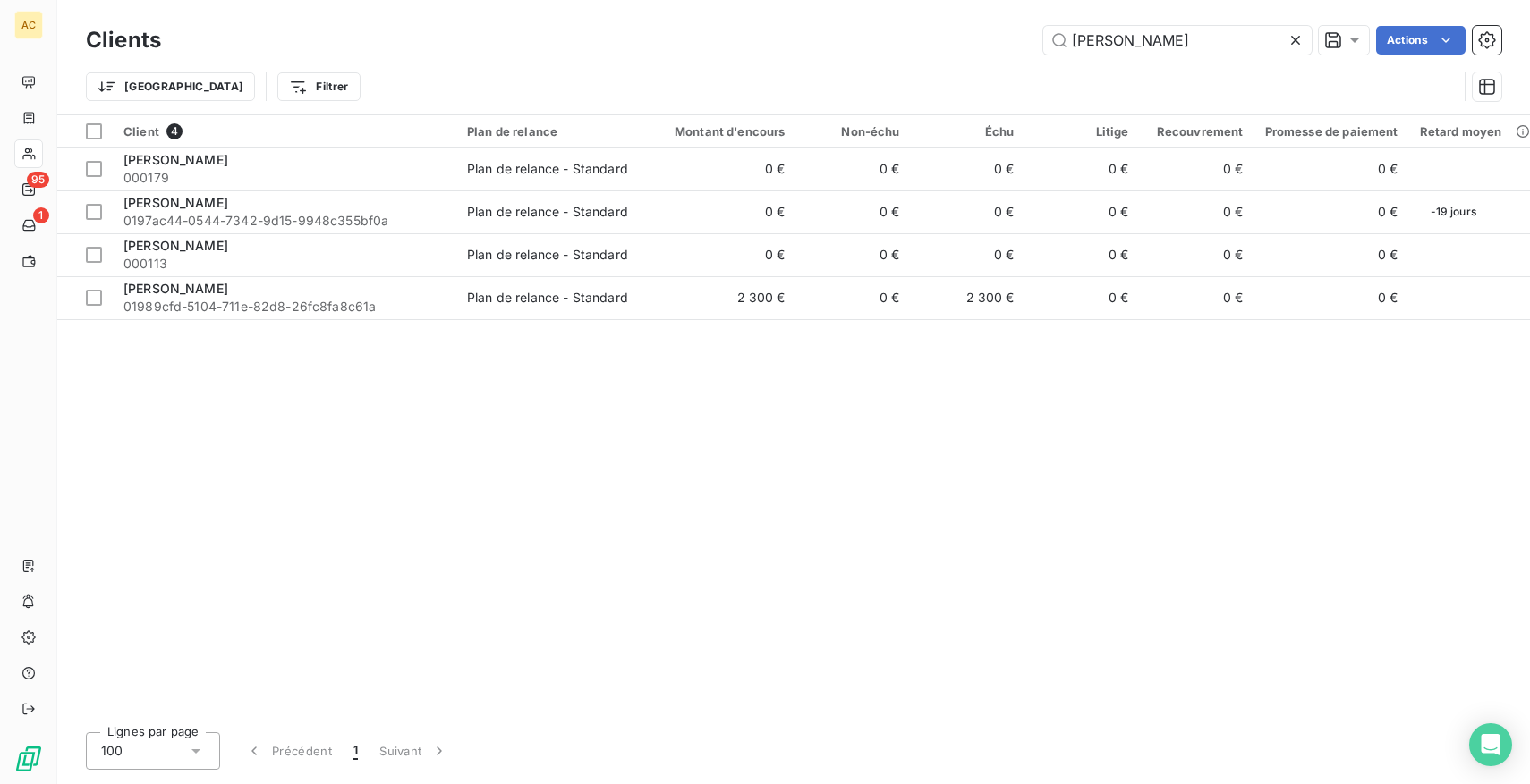
drag, startPoint x: 1150, startPoint y: 36, endPoint x: 809, endPoint y: 24, distance: 341.2
click at [809, 24] on div "Clients [PERSON_NAME] Actions" at bounding box center [793, 40] width 1415 height 37
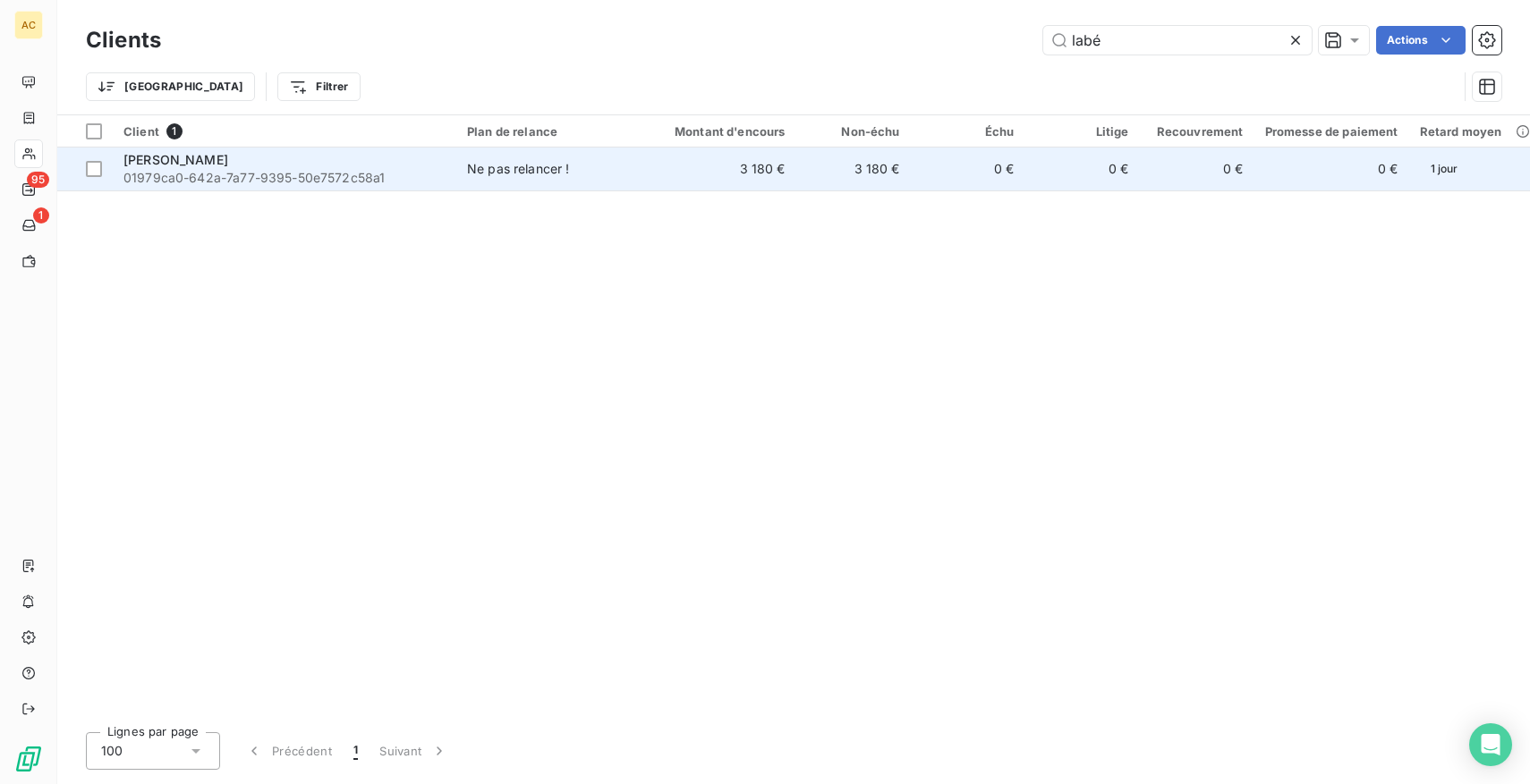
type input "labé"
click at [331, 173] on span "01979ca0-642a-7a77-9395-50e7572c58a1" at bounding box center [284, 178] width 322 height 18
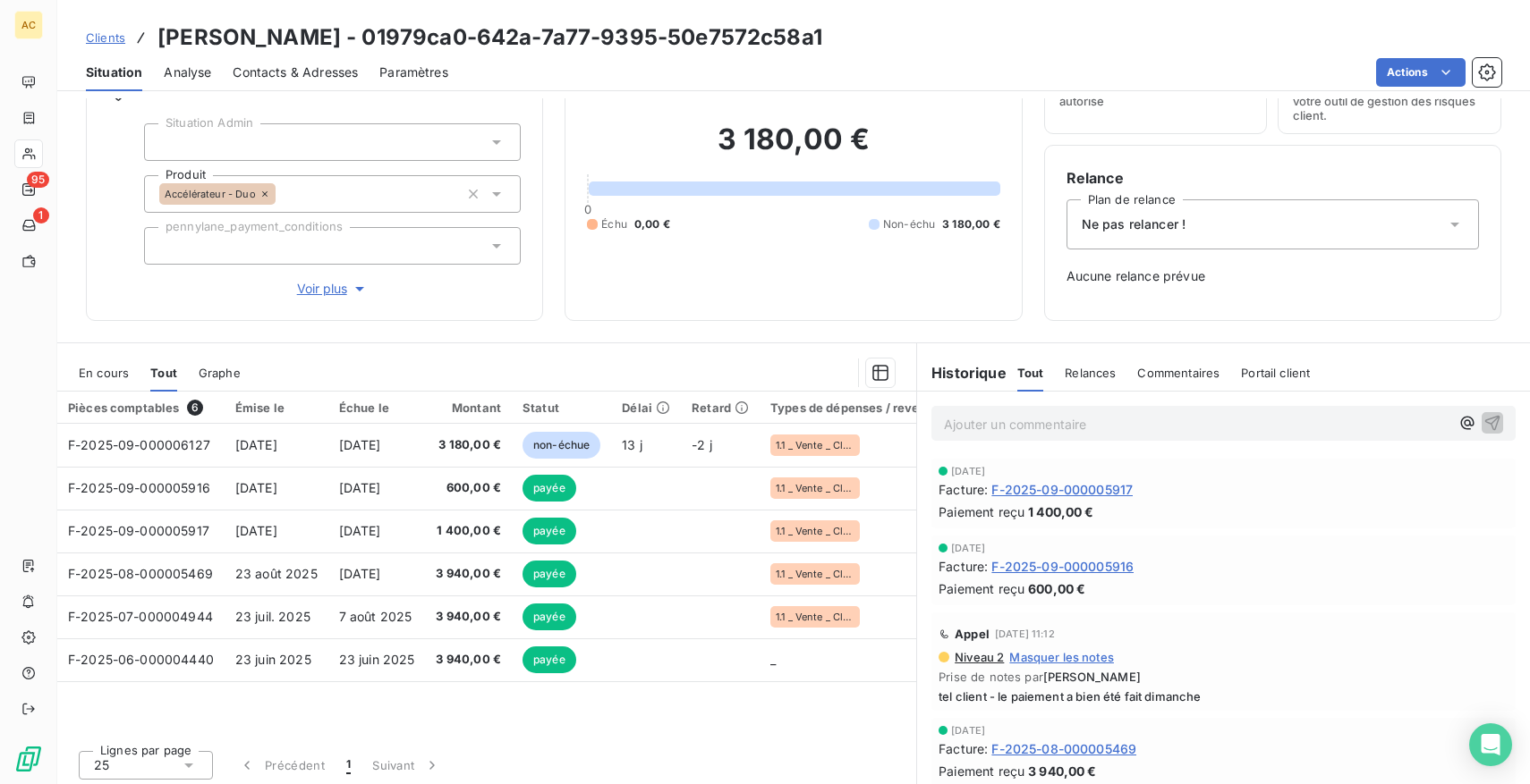
scroll to position [104, 0]
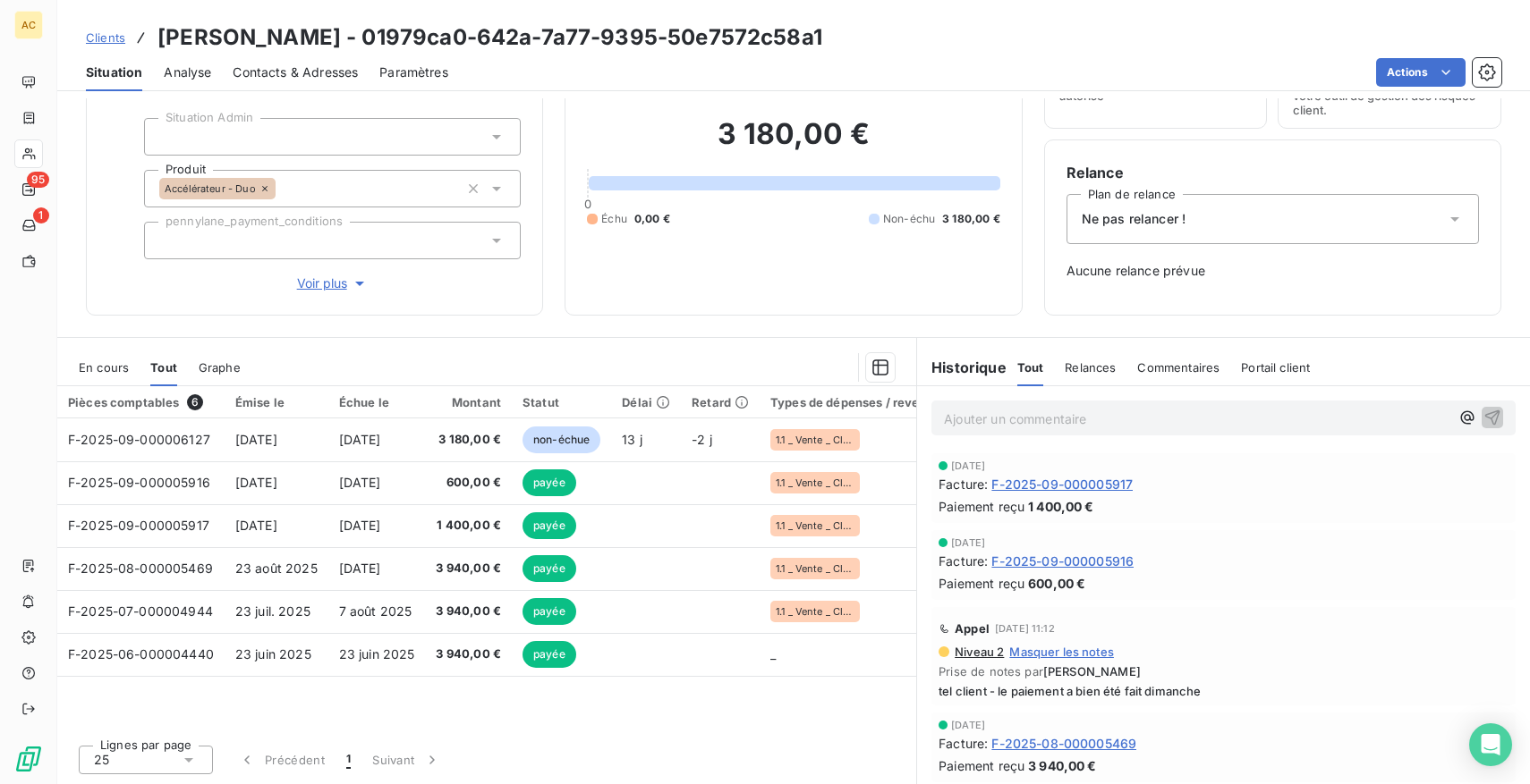
click at [318, 278] on span "Voir plus" at bounding box center [332, 284] width 71 height 18
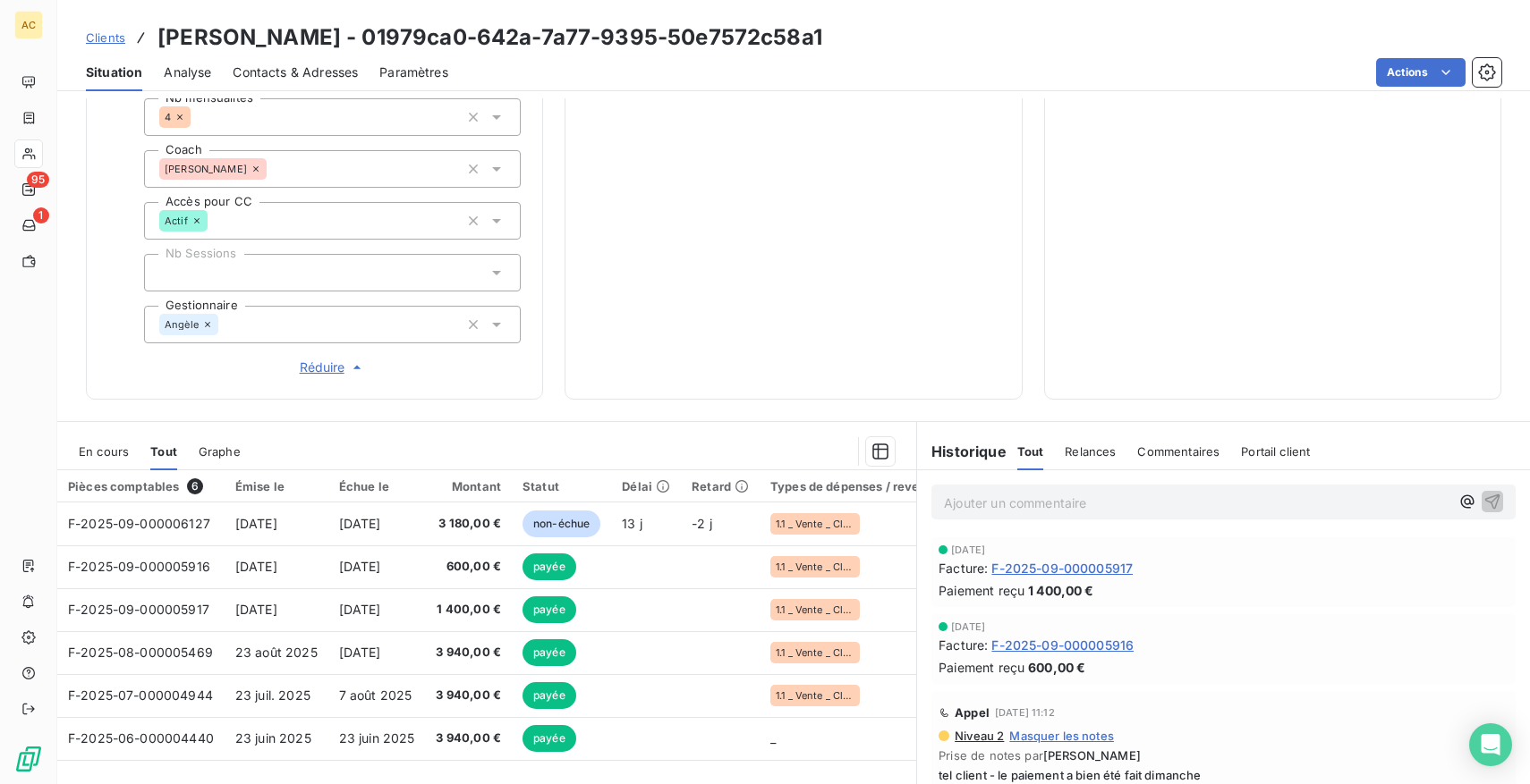
scroll to position [674, 0]
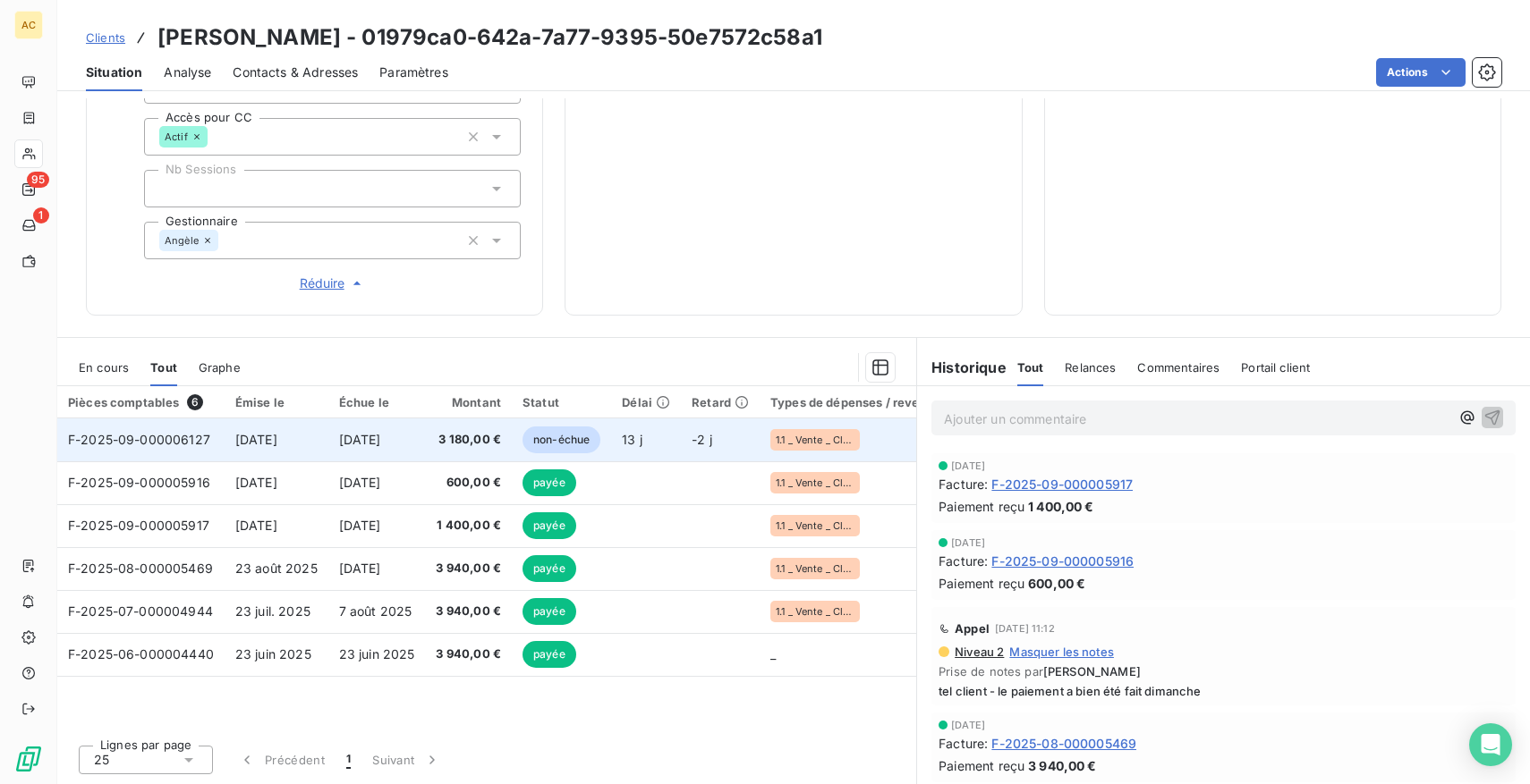
click at [509, 443] on td "3 180,00 €" at bounding box center [468, 440] width 87 height 43
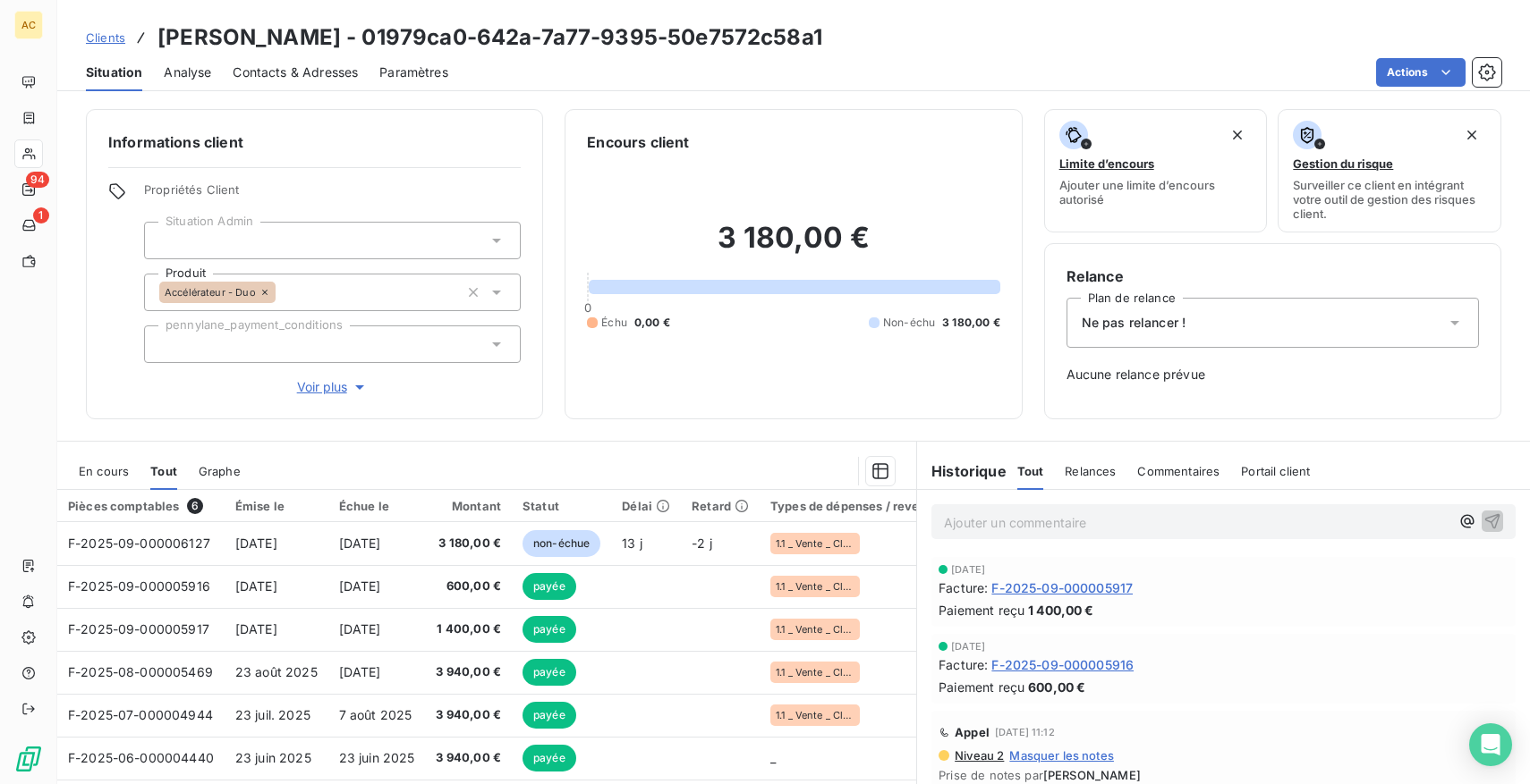
click at [117, 38] on span "Clients" at bounding box center [105, 37] width 39 height 15
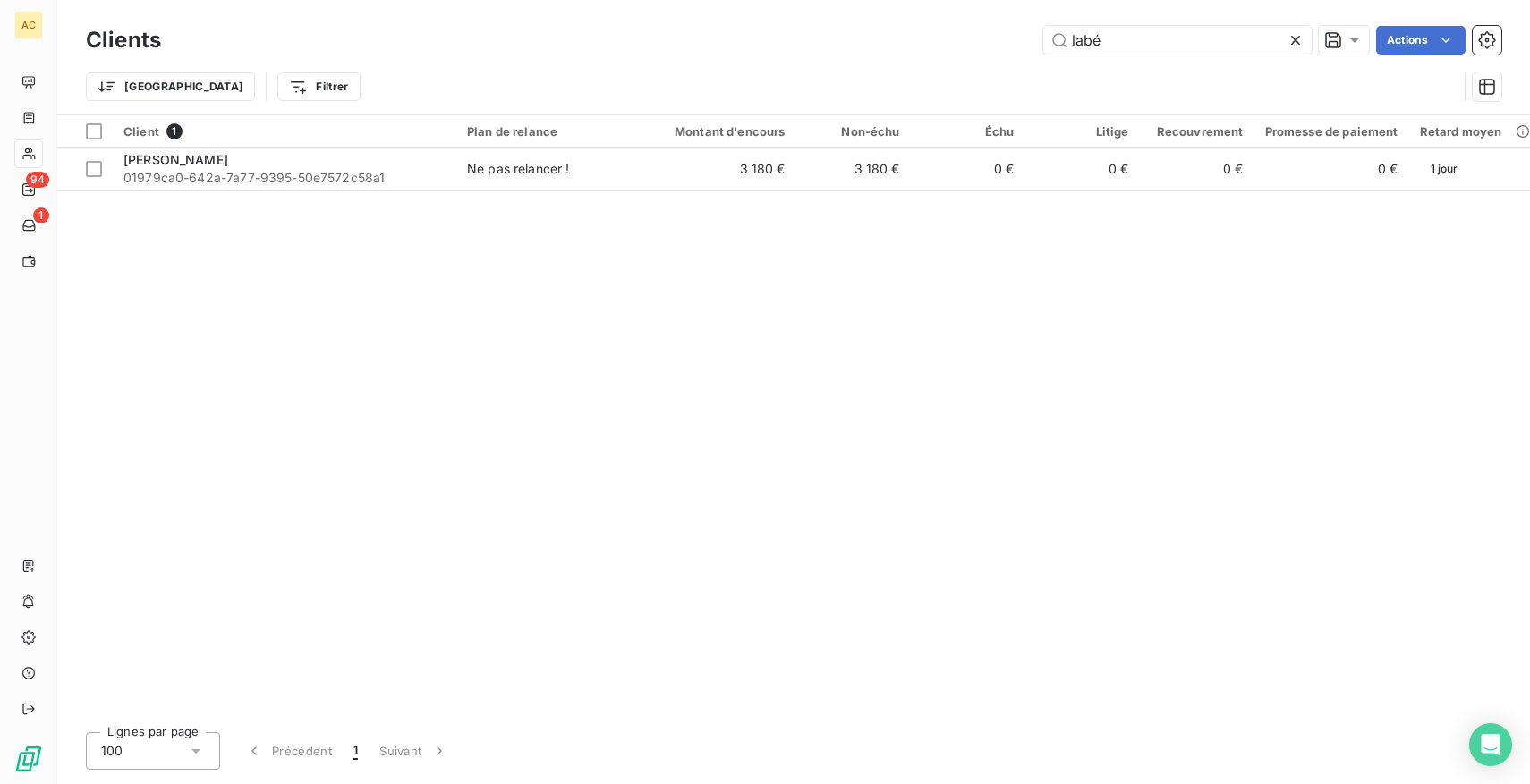
drag, startPoint x: 1113, startPoint y: 47, endPoint x: 1018, endPoint y: 46, distance: 95.0
click at [1018, 46] on div "labé Actions" at bounding box center [842, 39] width 1319 height 28
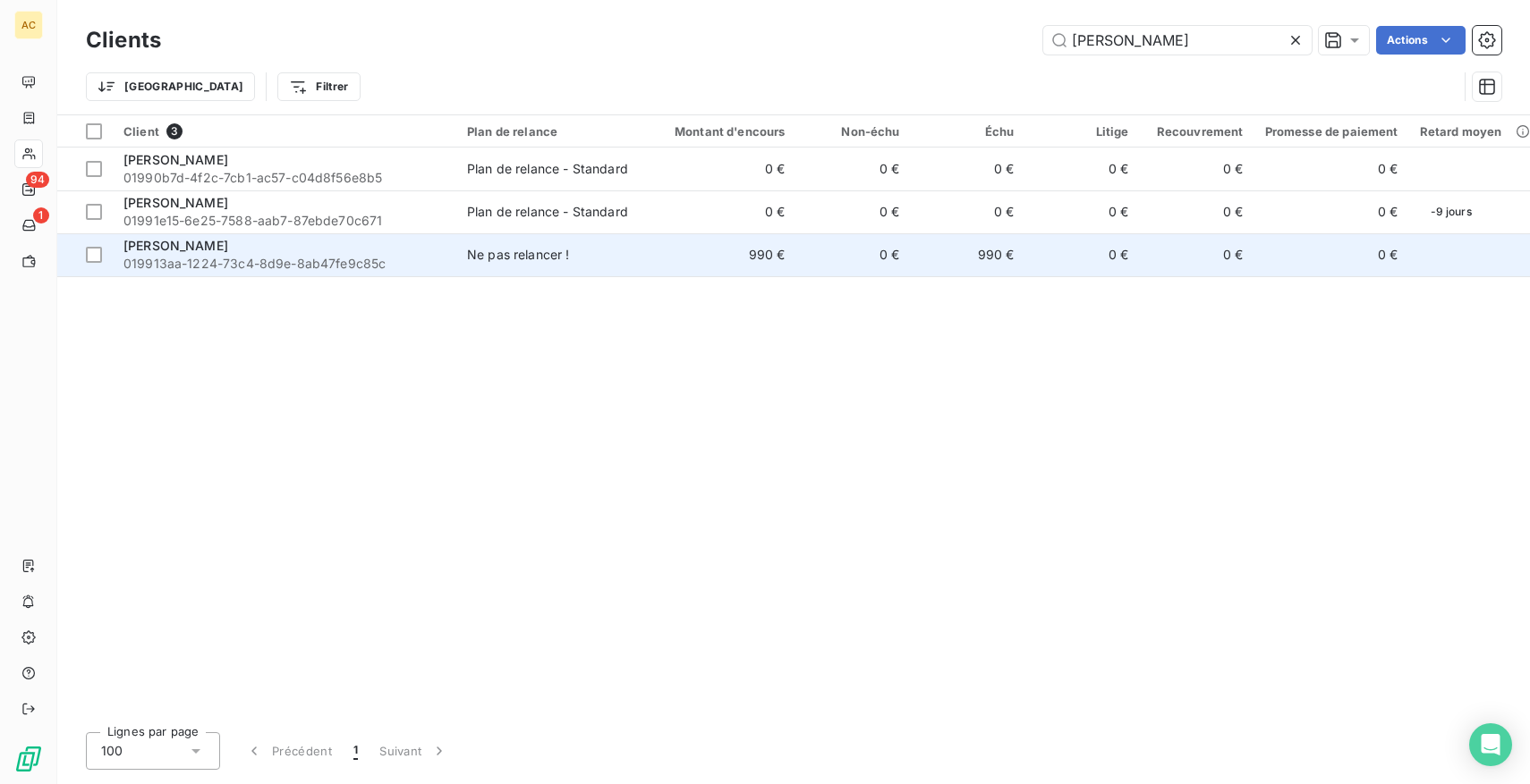
type input "[PERSON_NAME]"
click at [258, 261] on span "019913aa-1224-73c4-8d9e-8ab47fe9c85c" at bounding box center [284, 264] width 322 height 18
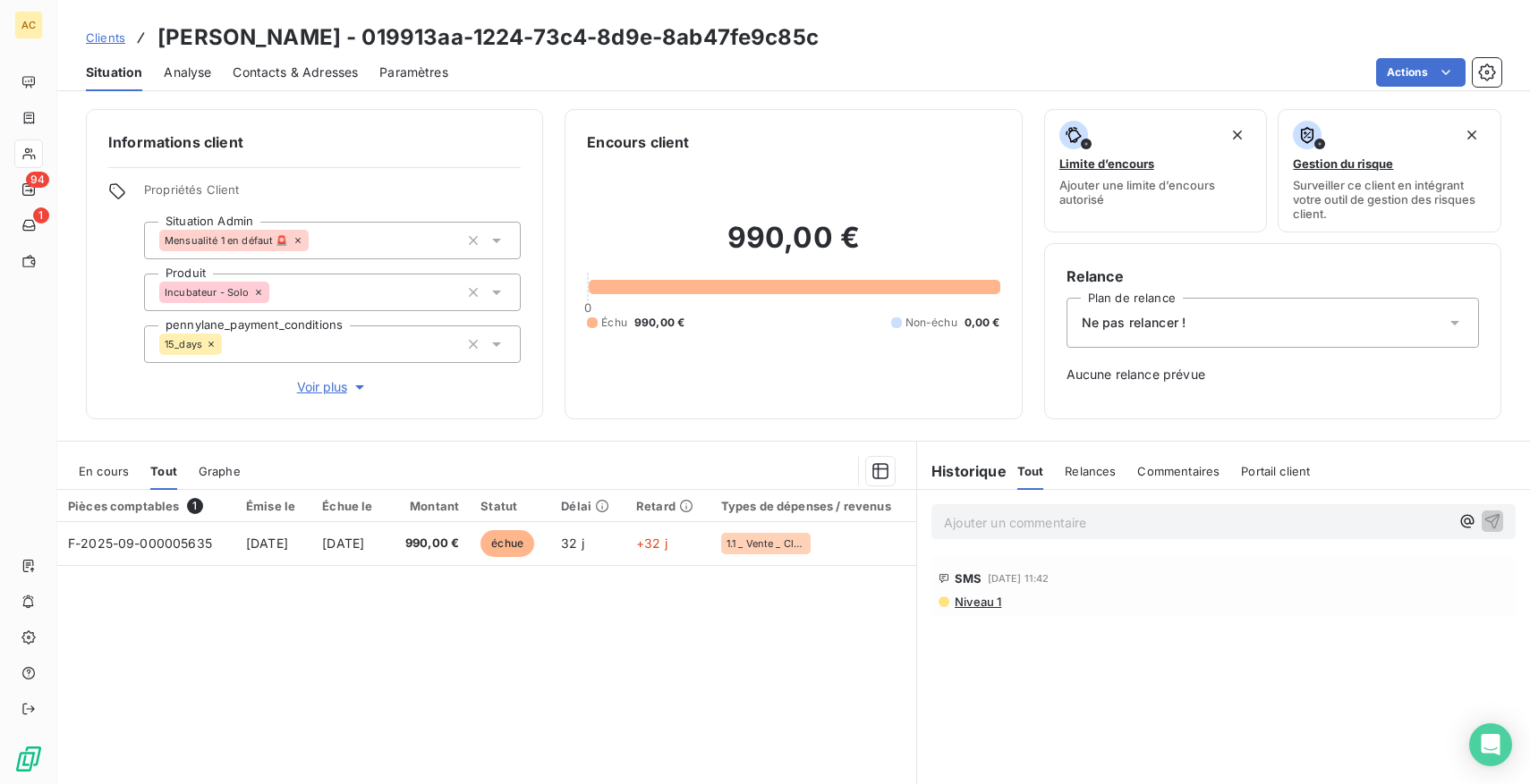
click at [103, 39] on span "Clients" at bounding box center [105, 37] width 39 height 15
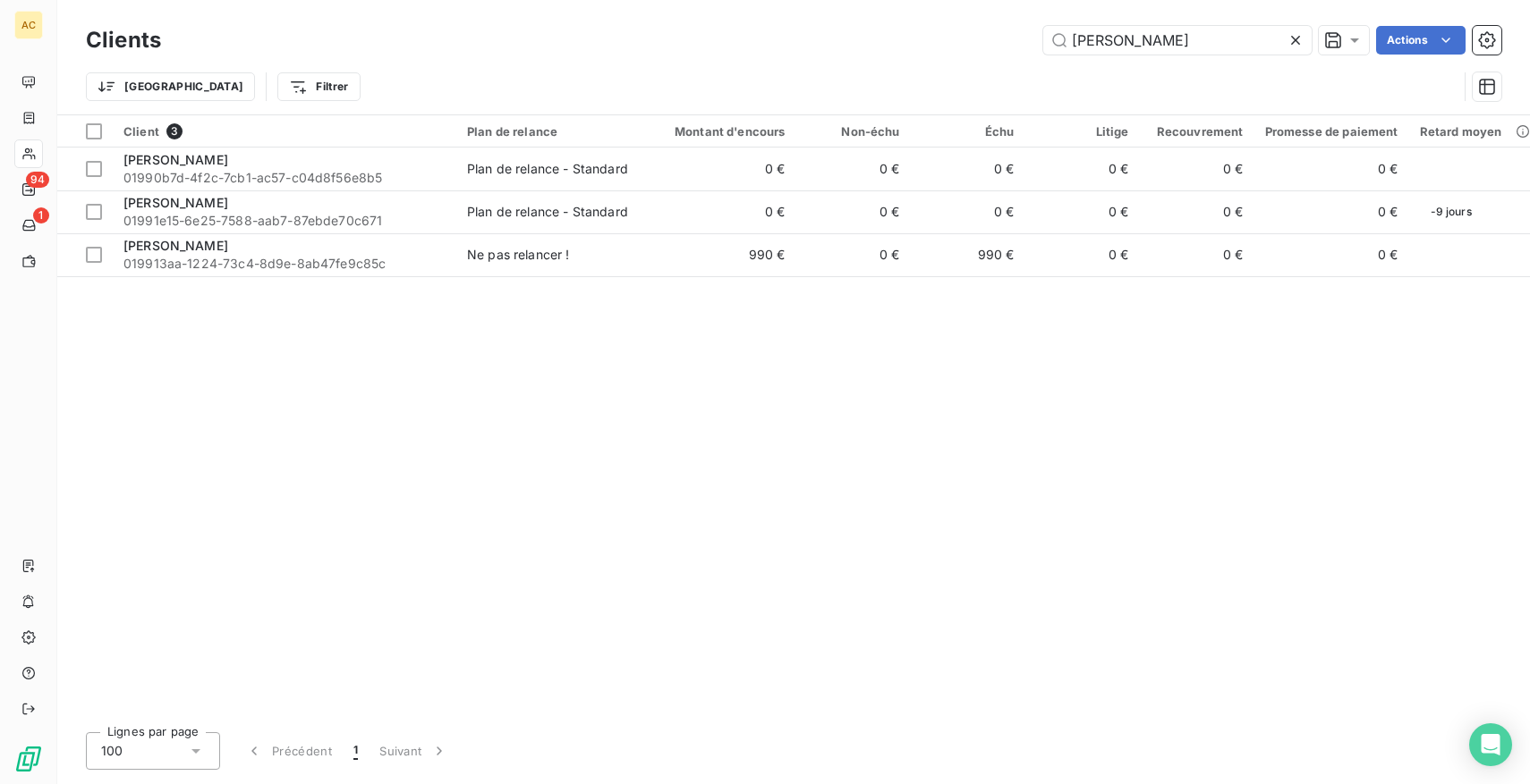
drag, startPoint x: 1132, startPoint y: 42, endPoint x: 887, endPoint y: 40, distance: 245.0
click at [885, 40] on div "[PERSON_NAME]" at bounding box center [842, 39] width 1319 height 28
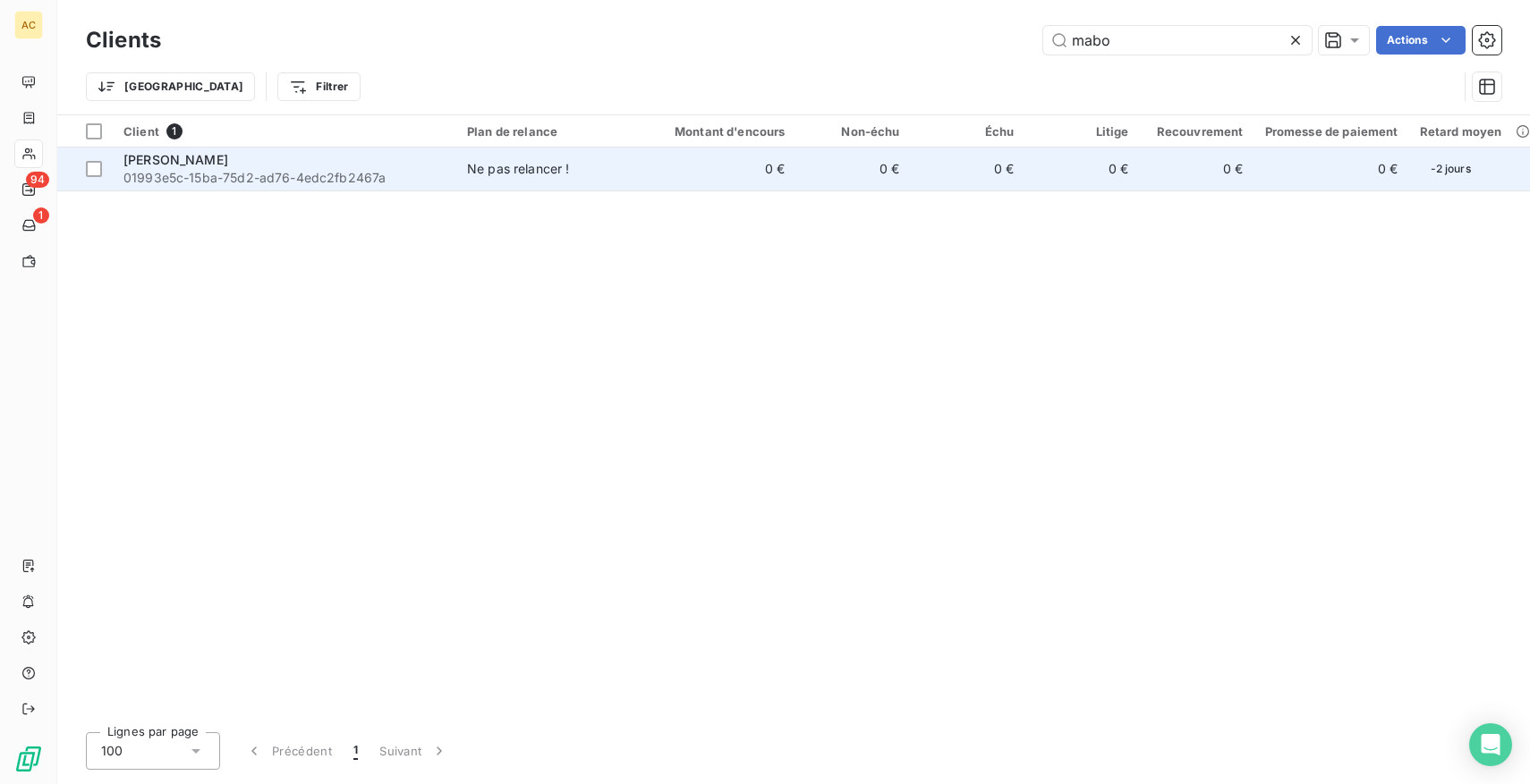
type input "mabo"
click at [336, 172] on span "01993e5c-15ba-75d2-ad76-4edc2fb2467a" at bounding box center [284, 178] width 322 height 18
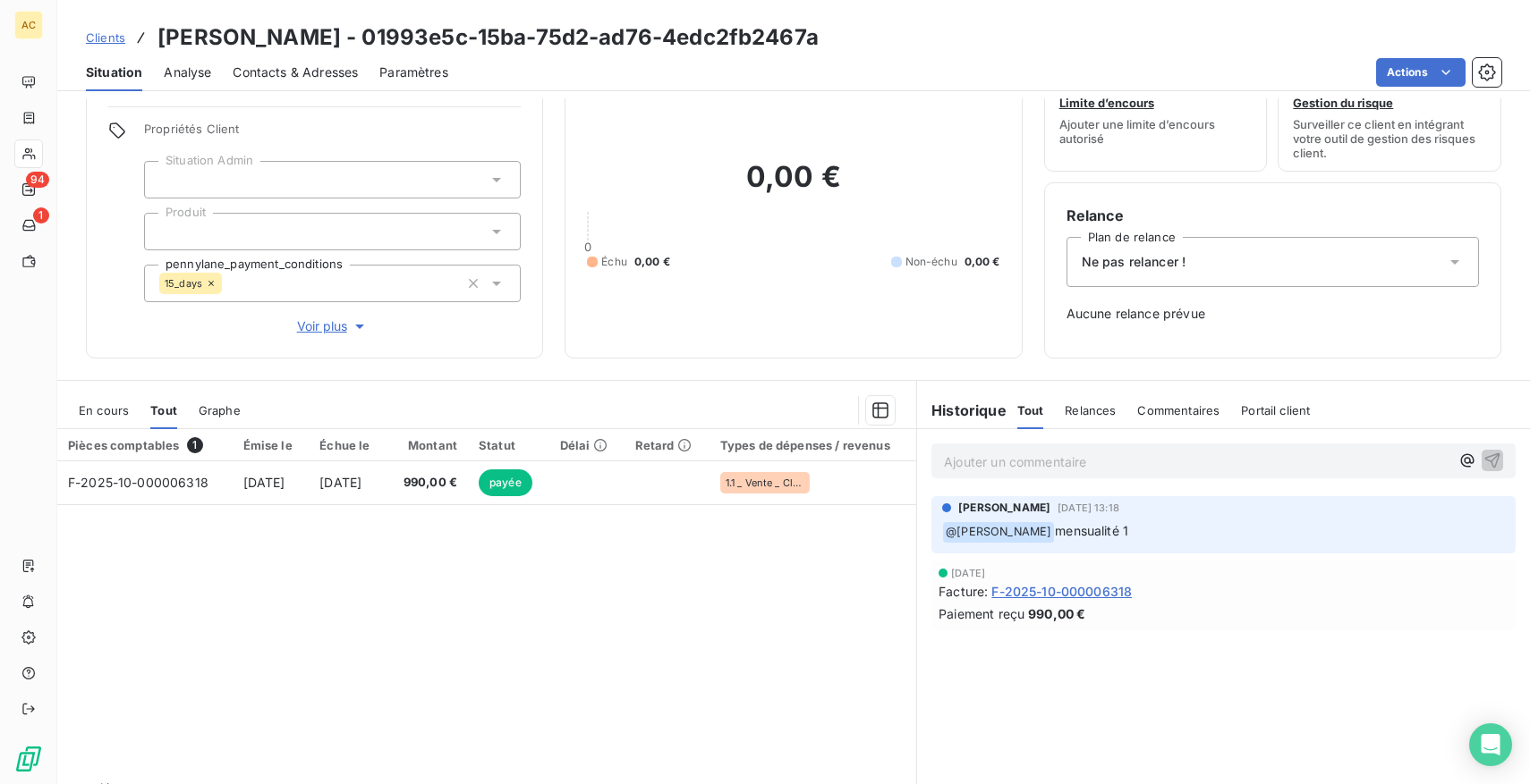
scroll to position [64, 0]
click at [1160, 272] on div "Ne pas relancer !" at bounding box center [1273, 259] width 413 height 50
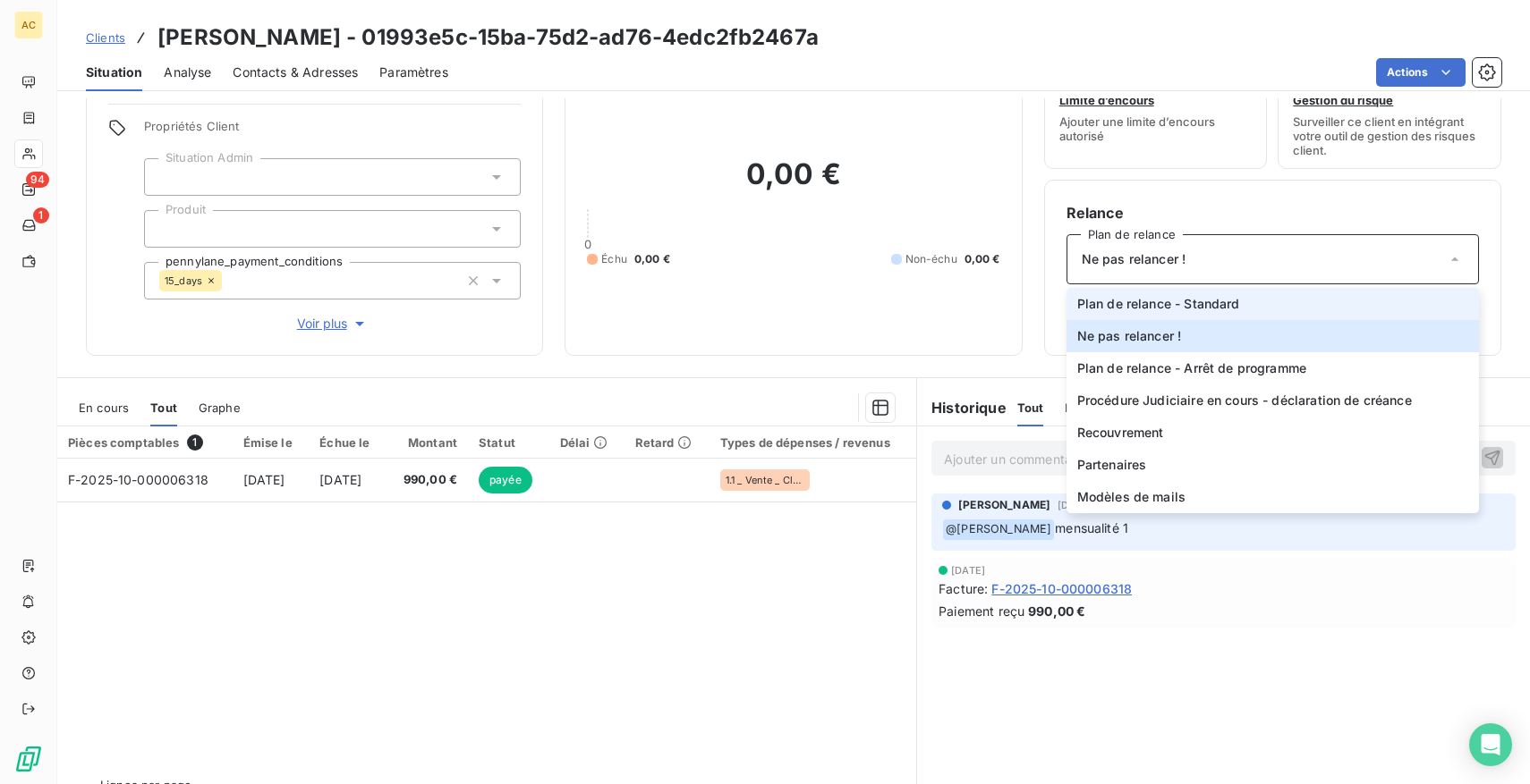
click at [1203, 311] on span "Plan de relance - Standard" at bounding box center [1158, 304] width 162 height 18
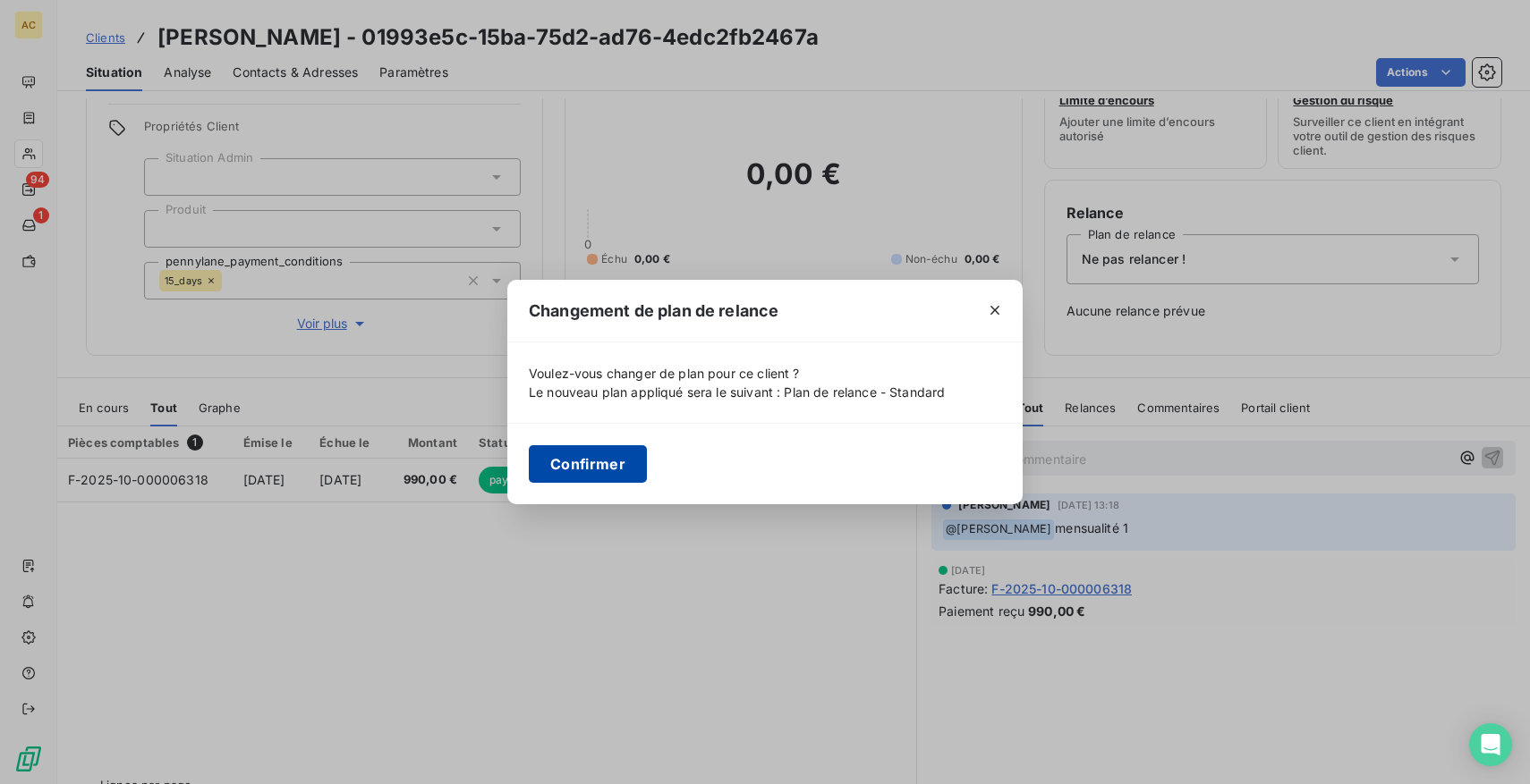
click at [591, 465] on button "Confirmer" at bounding box center [587, 464] width 118 height 37
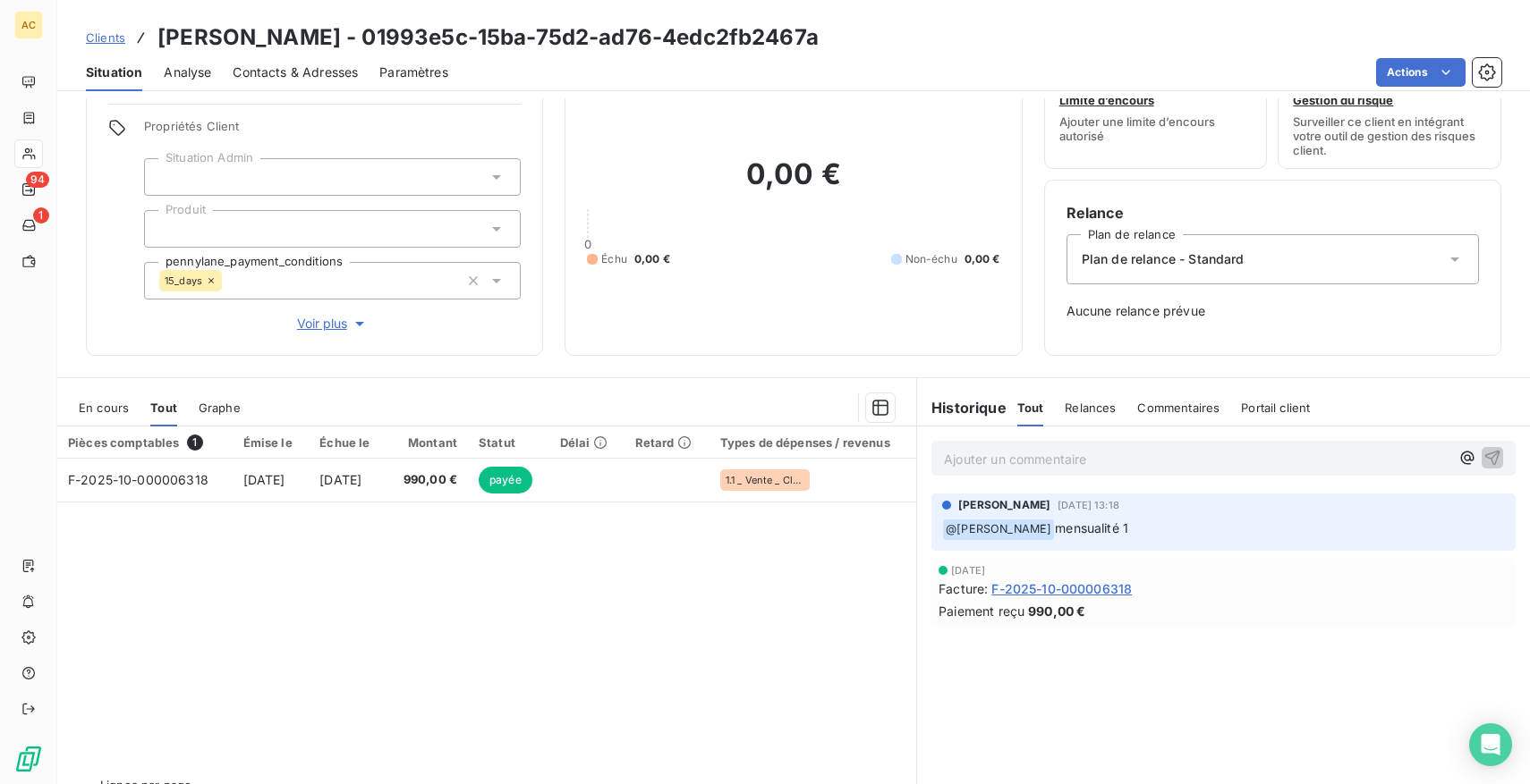
click at [324, 321] on span "Voir plus" at bounding box center [332, 324] width 71 height 18
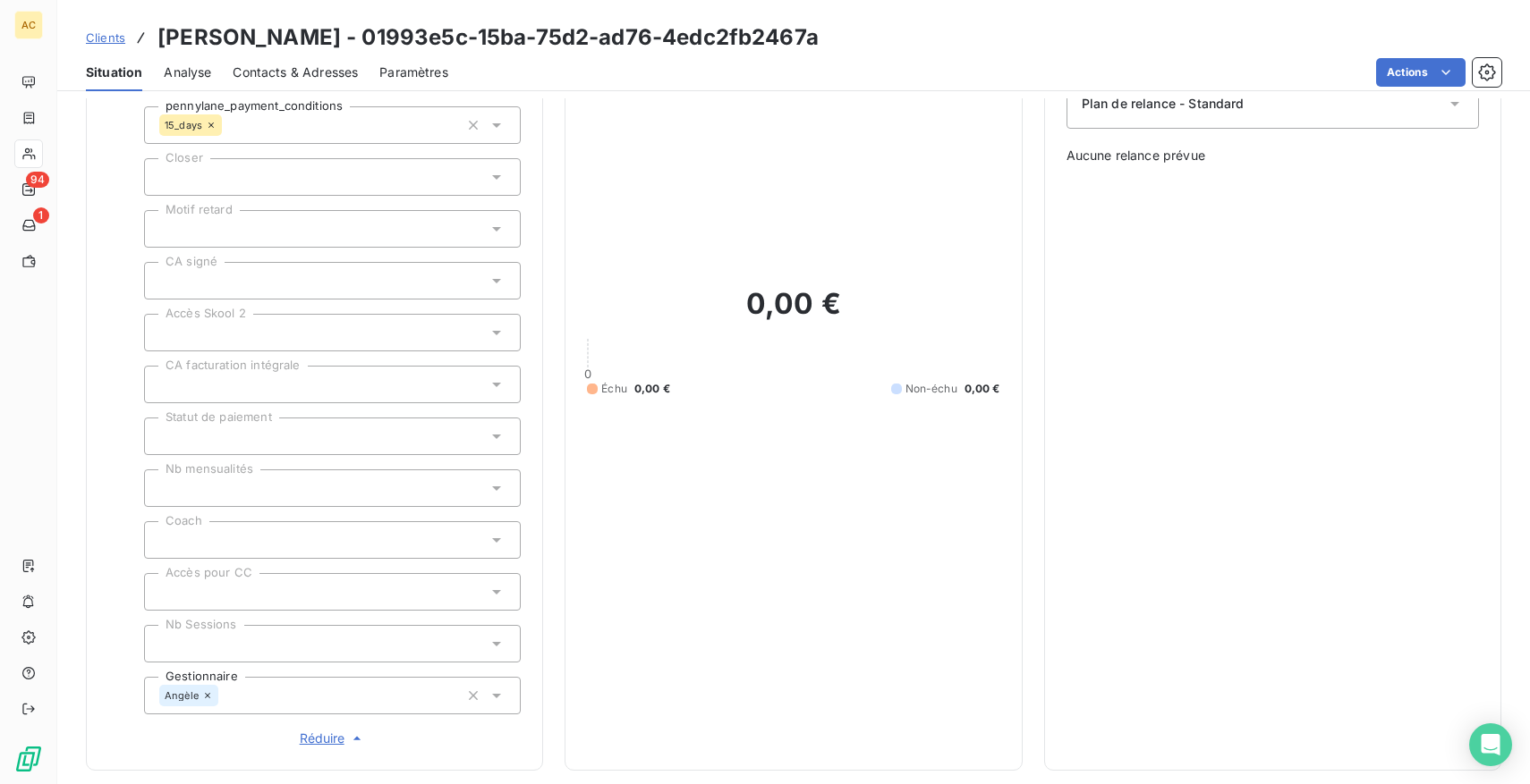
scroll to position [0, 0]
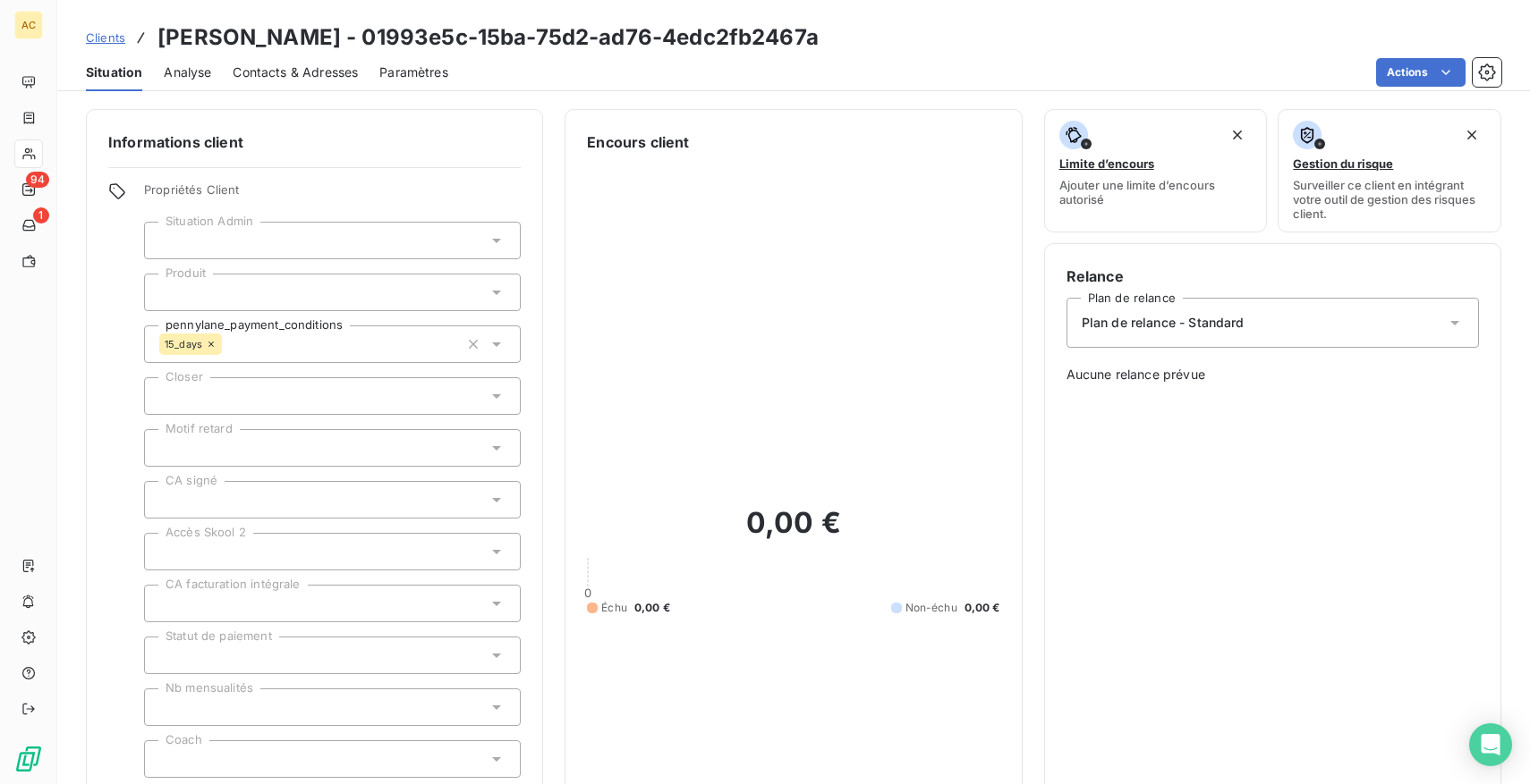
click at [103, 40] on span "Clients" at bounding box center [105, 37] width 39 height 15
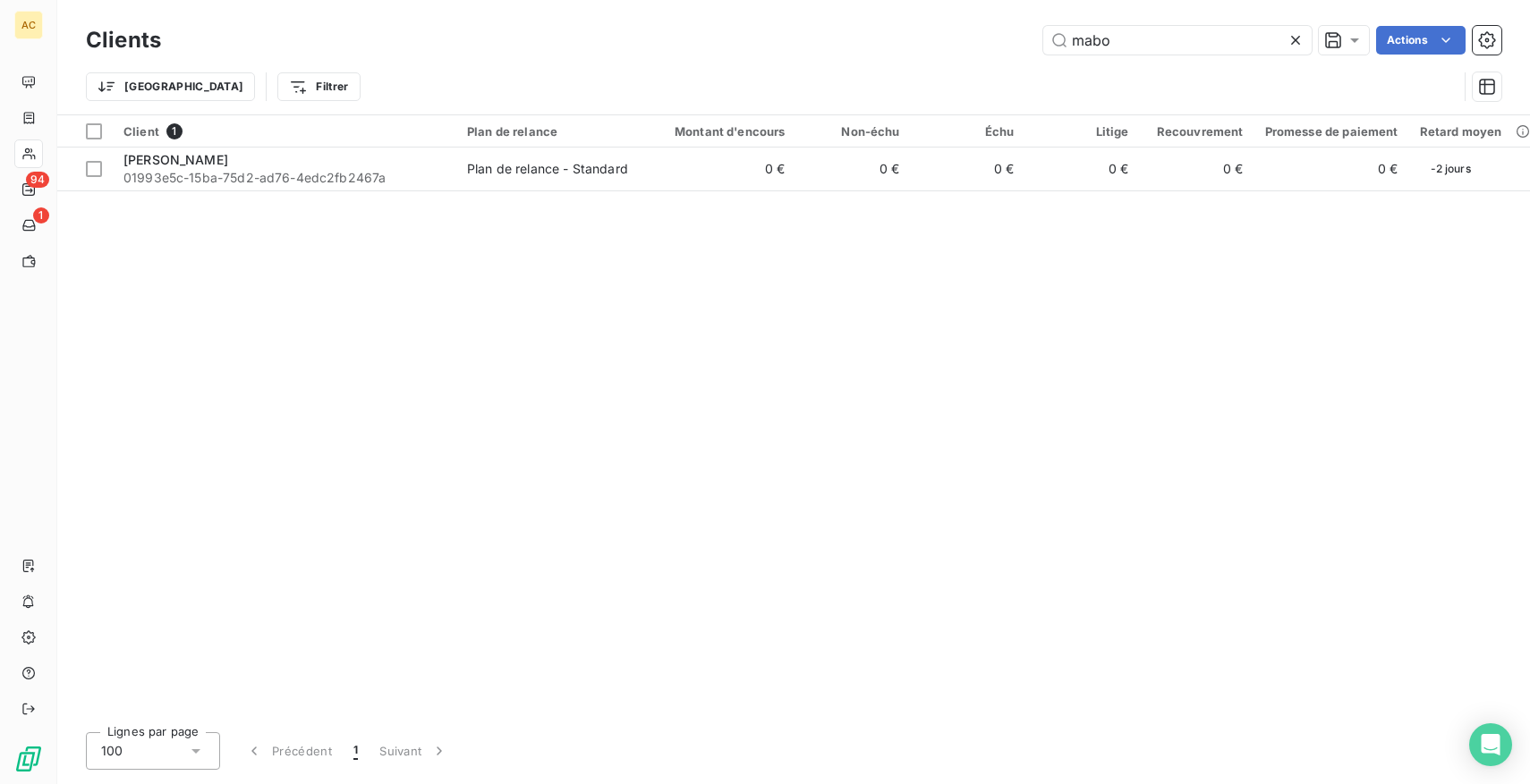
drag, startPoint x: 1139, startPoint y: 38, endPoint x: 962, endPoint y: 38, distance: 177.0
click at [962, 38] on div "mabo Actions" at bounding box center [842, 39] width 1319 height 28
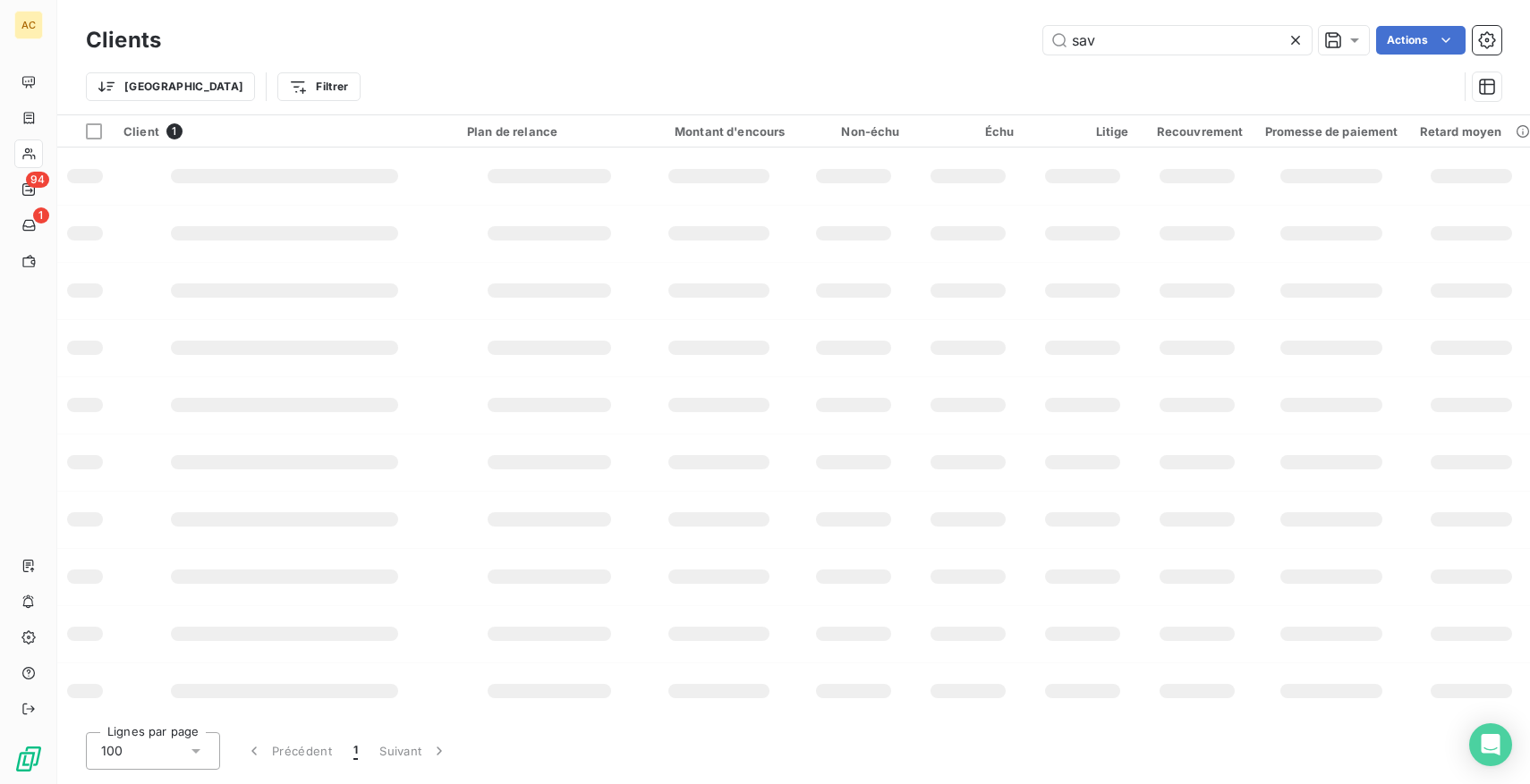
type input "savy"
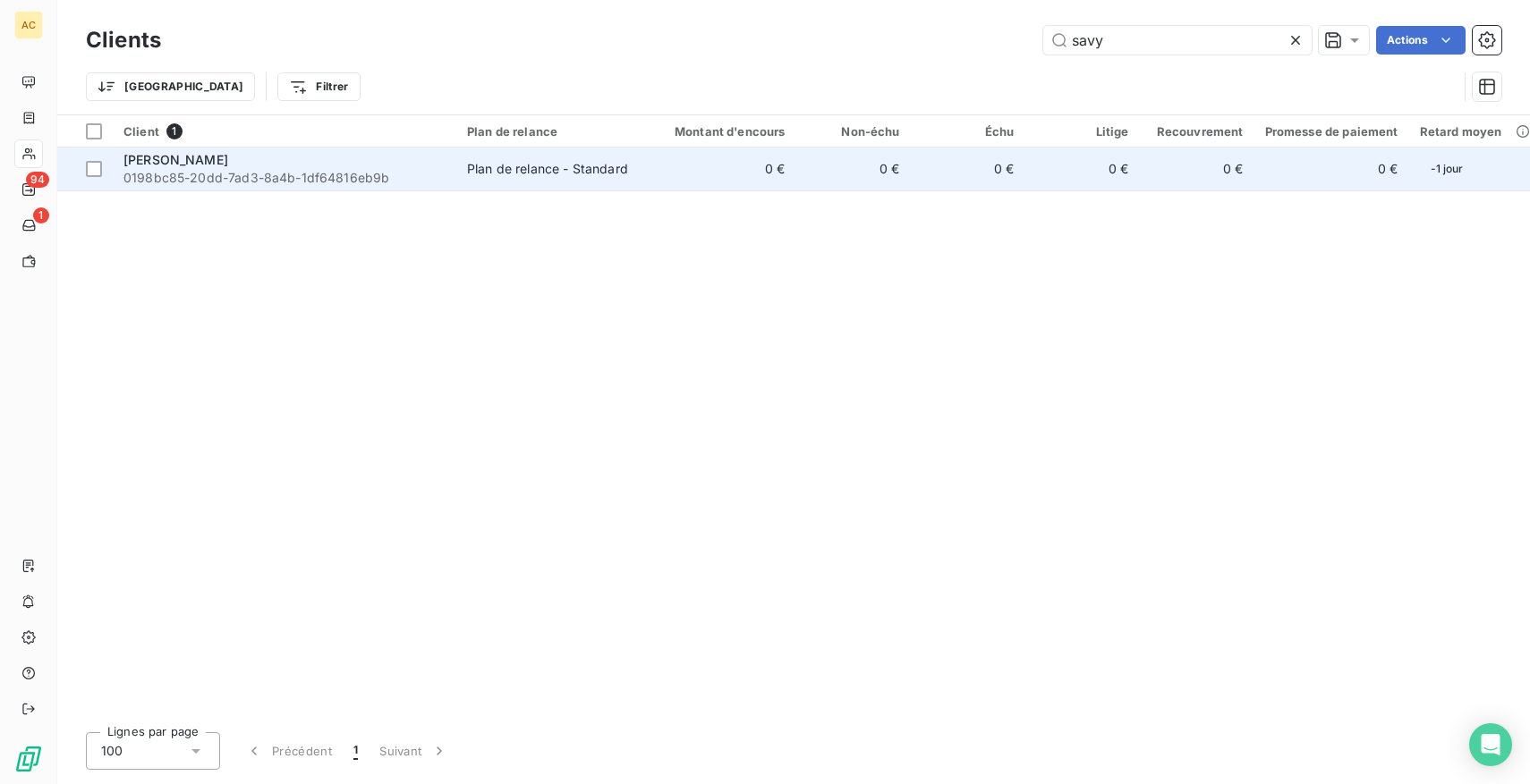
click at [316, 166] on div "[PERSON_NAME]" at bounding box center [284, 161] width 322 height 18
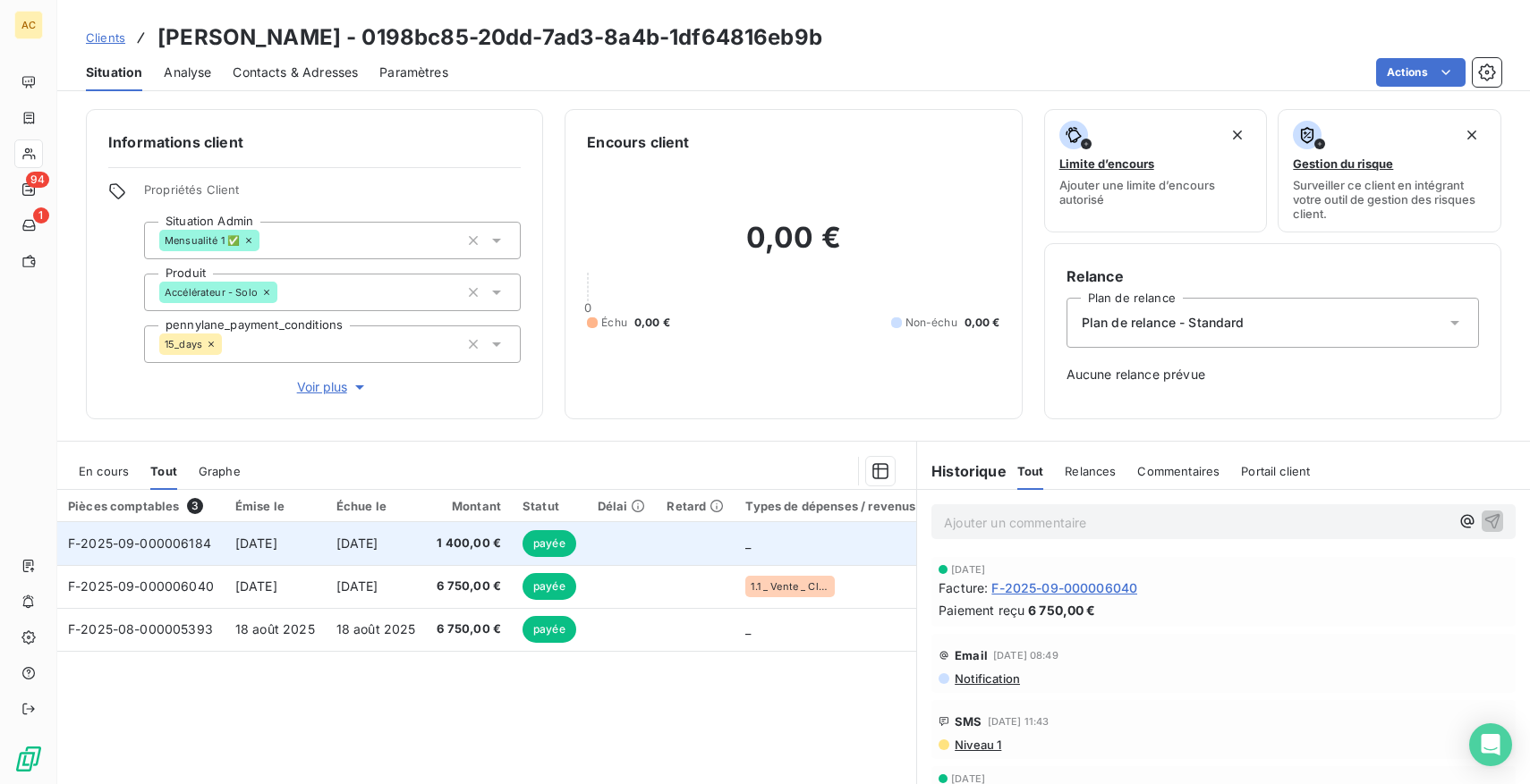
scroll to position [104, 0]
